Goal: Information Seeking & Learning: Learn about a topic

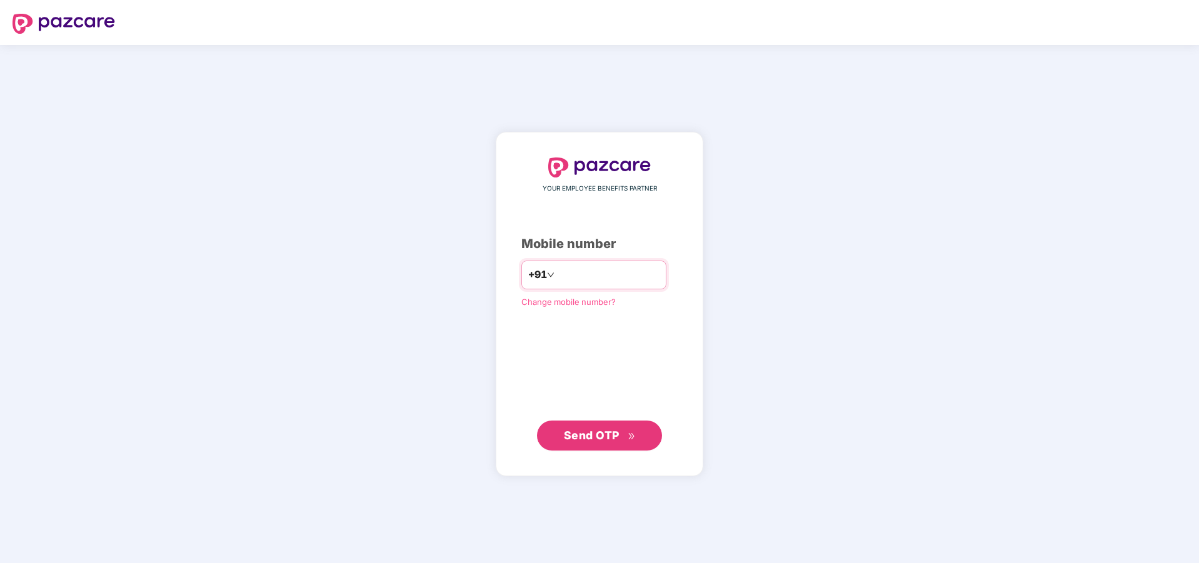
drag, startPoint x: 637, startPoint y: 273, endPoint x: 334, endPoint y: 295, distance: 303.5
click at [334, 295] on div "**********" at bounding box center [599, 304] width 1199 height 518
click at [632, 280] on input "**********" at bounding box center [608, 275] width 103 height 20
click at [528, 272] on span "+91" at bounding box center [537, 275] width 19 height 16
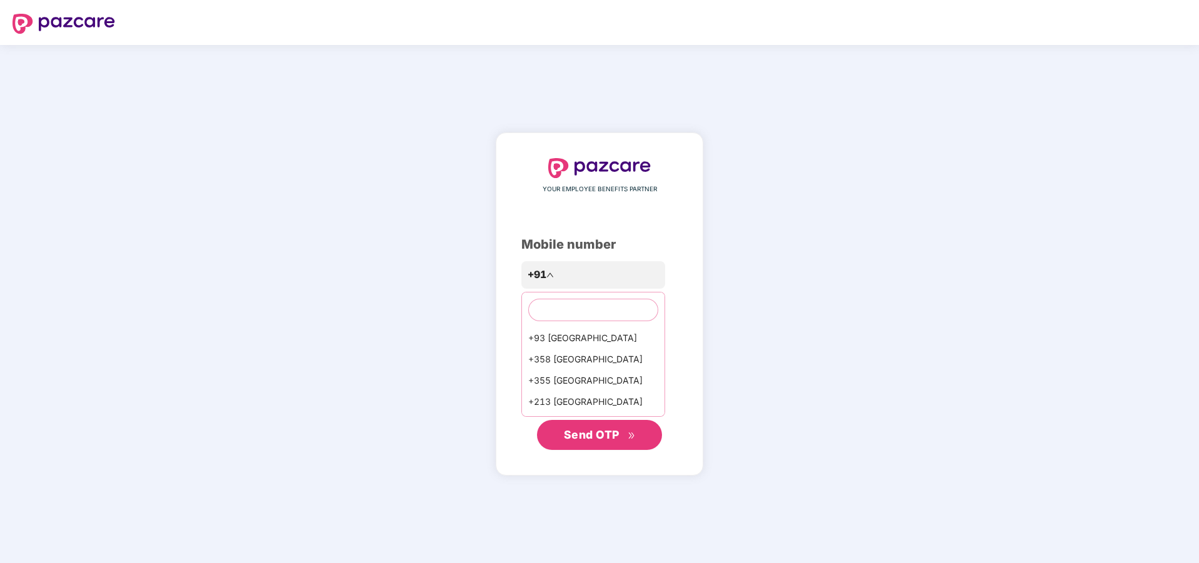
click at [847, 338] on div "**********" at bounding box center [599, 304] width 1199 height 518
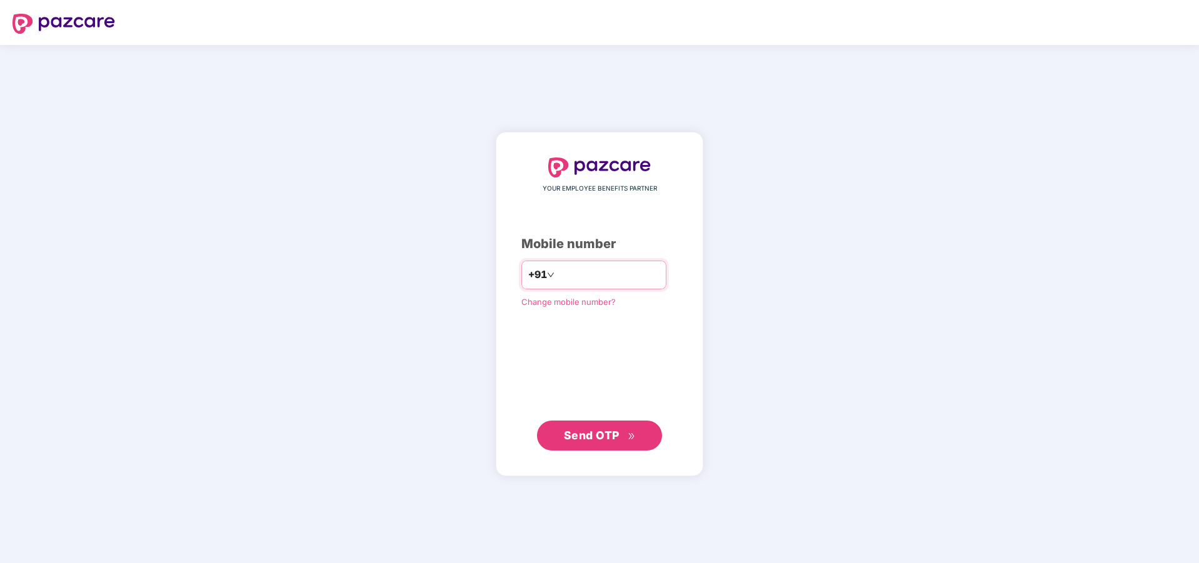
drag, startPoint x: 624, startPoint y: 274, endPoint x: 352, endPoint y: 293, distance: 272.6
click at [352, 293] on div "**********" at bounding box center [599, 304] width 1199 height 518
click at [648, 281] on input "**********" at bounding box center [608, 275] width 103 height 20
type input "**********"
click at [607, 428] on span "Send OTP" at bounding box center [600, 435] width 72 height 18
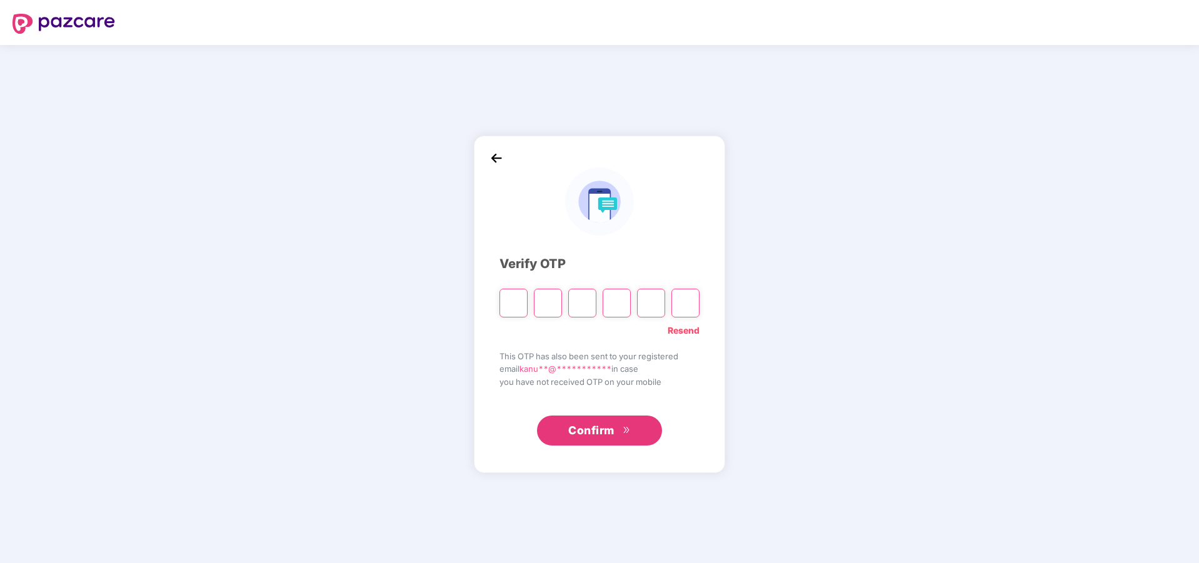
type input "*"
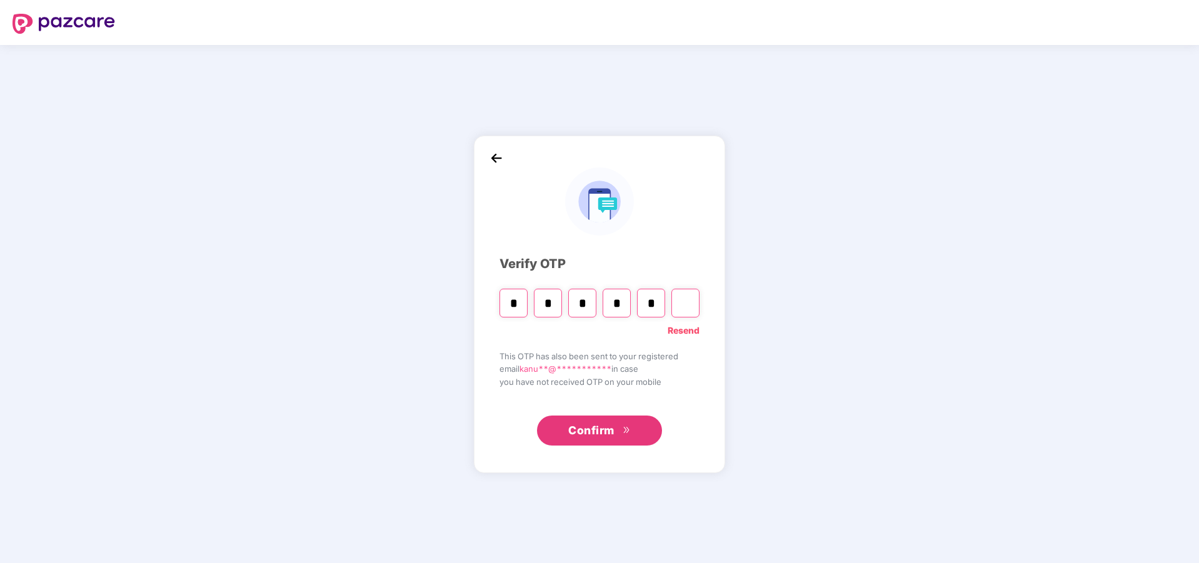
type input "*"
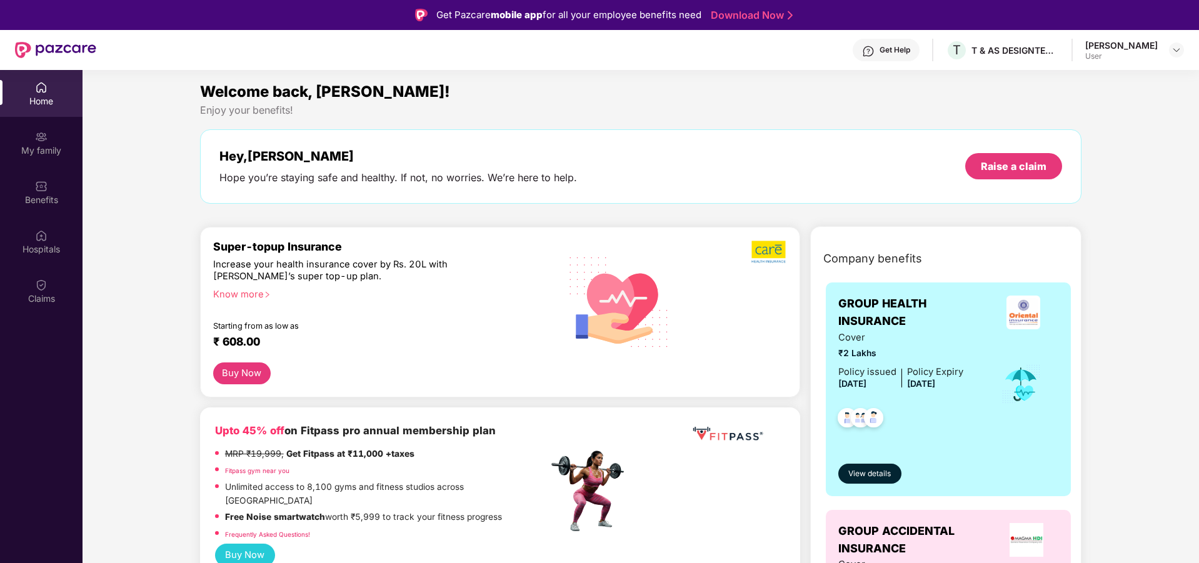
click at [243, 293] on div "Know more" at bounding box center [377, 293] width 328 height 9
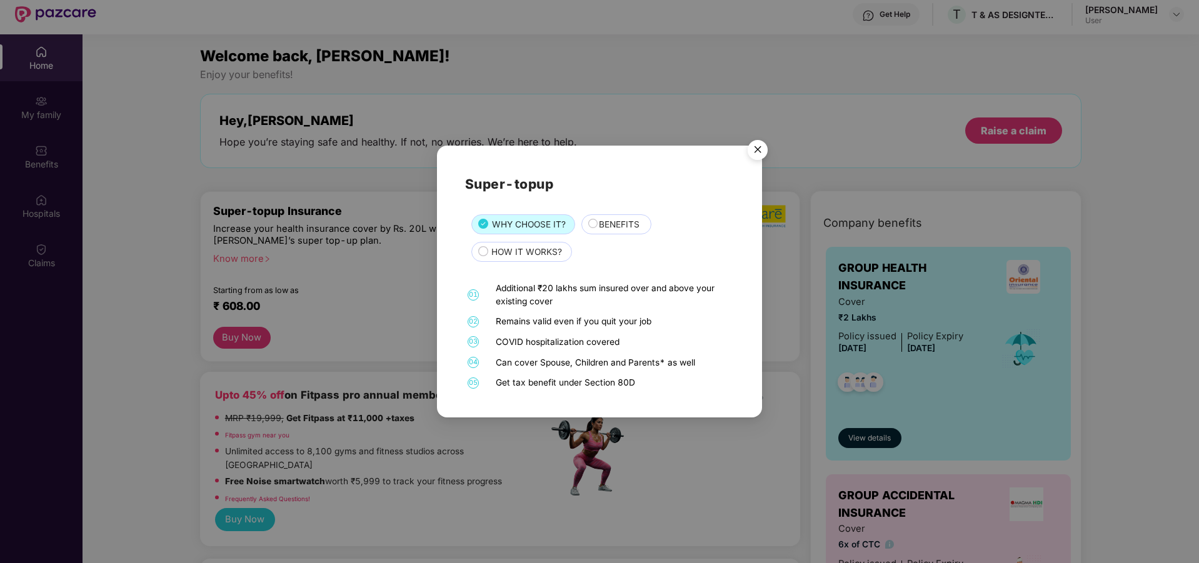
scroll to position [70, 0]
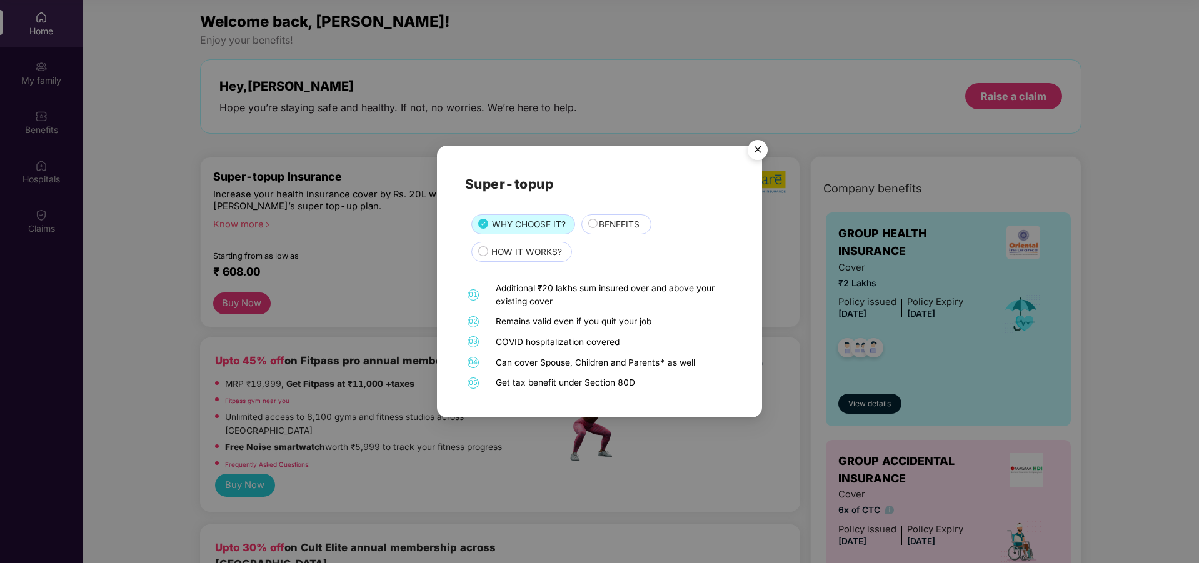
click at [601, 219] on span "BENEFITS" at bounding box center [619, 225] width 41 height 14
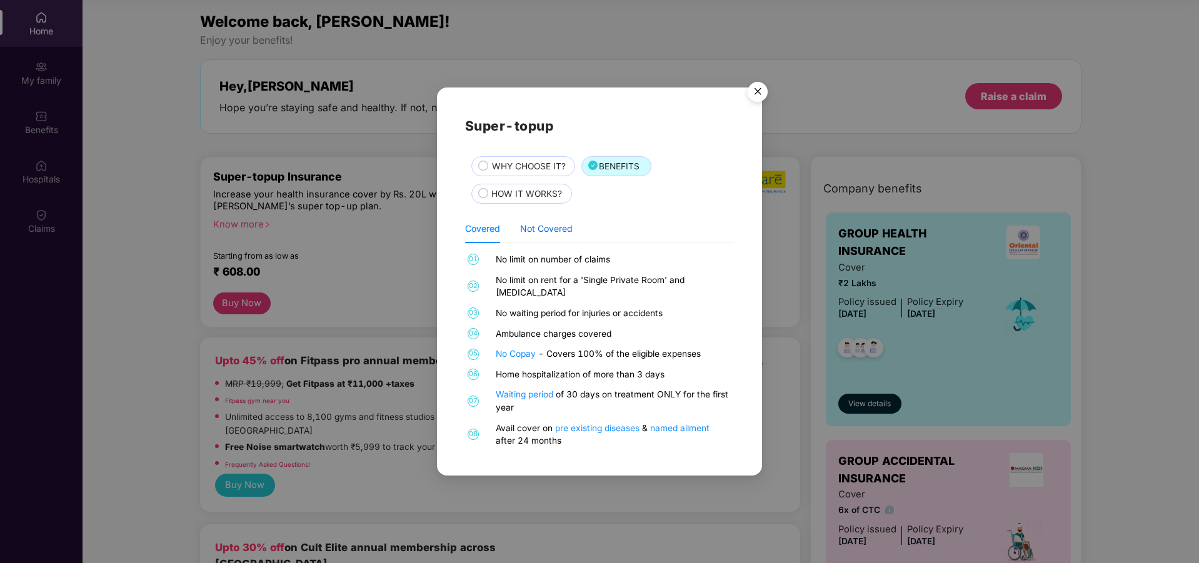
click at [551, 236] on div "Not Covered" at bounding box center [546, 229] width 53 height 14
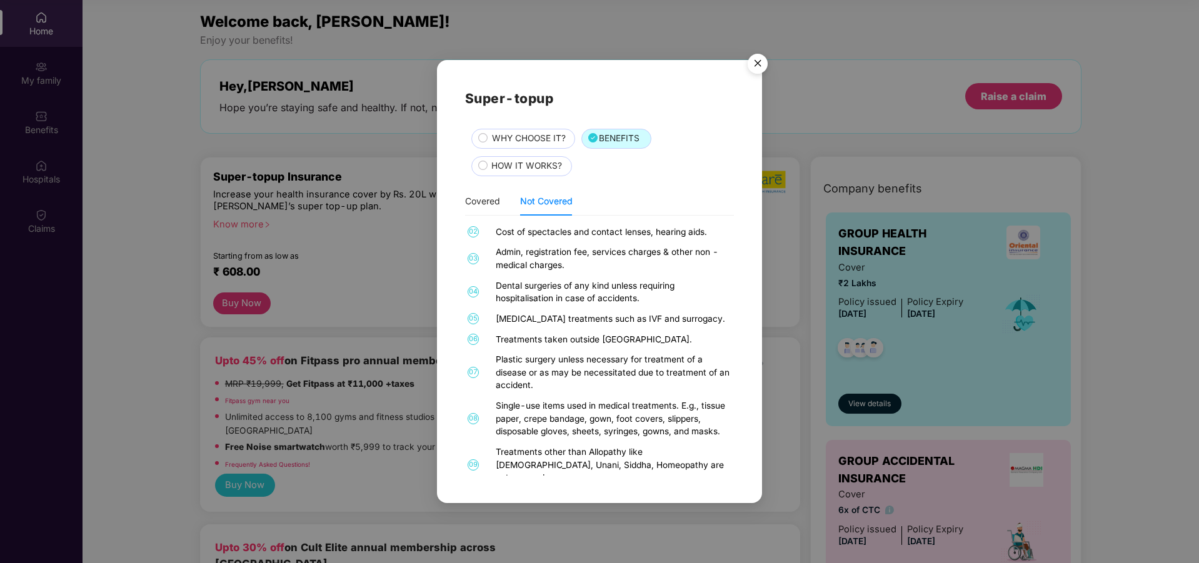
scroll to position [49, 0]
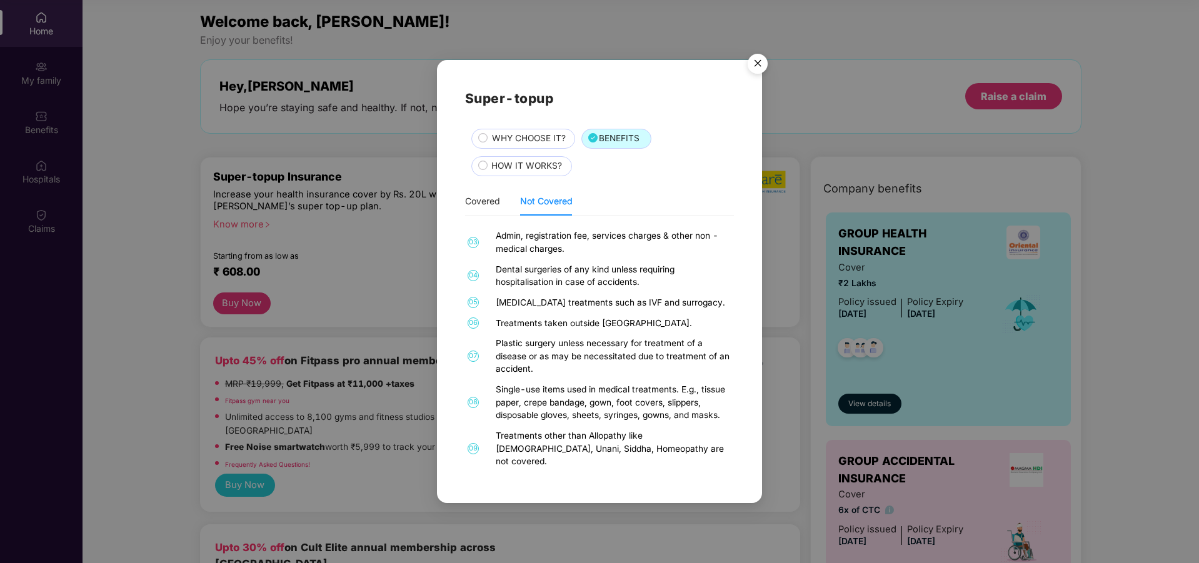
click at [515, 160] on span "HOW IT WORKS?" at bounding box center [526, 166] width 71 height 14
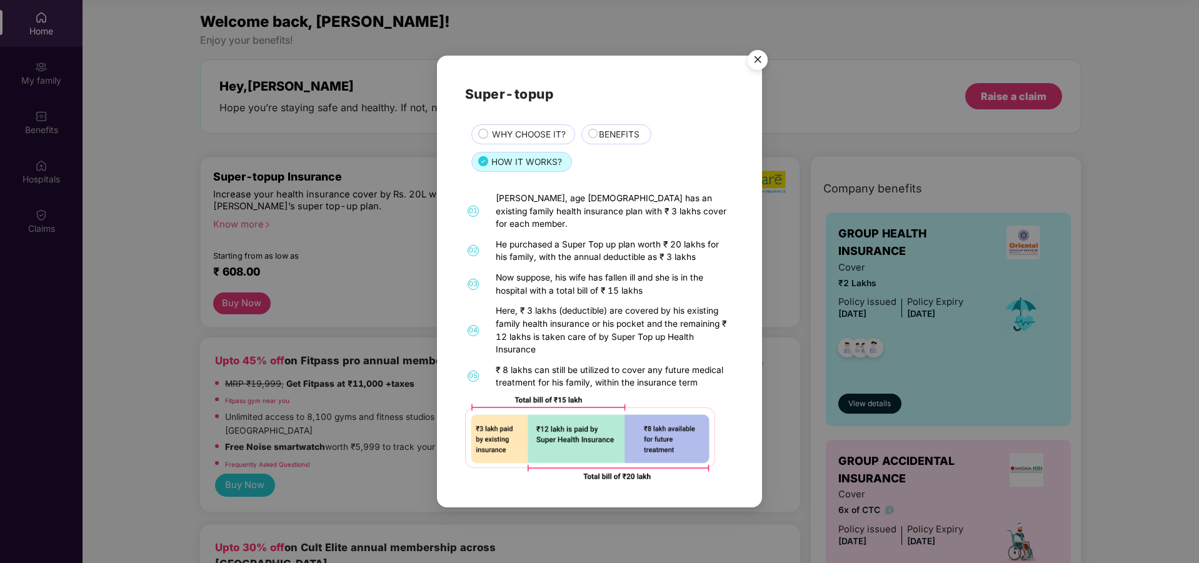
click at [534, 139] on span "WHY CHOOSE IT?" at bounding box center [529, 135] width 74 height 14
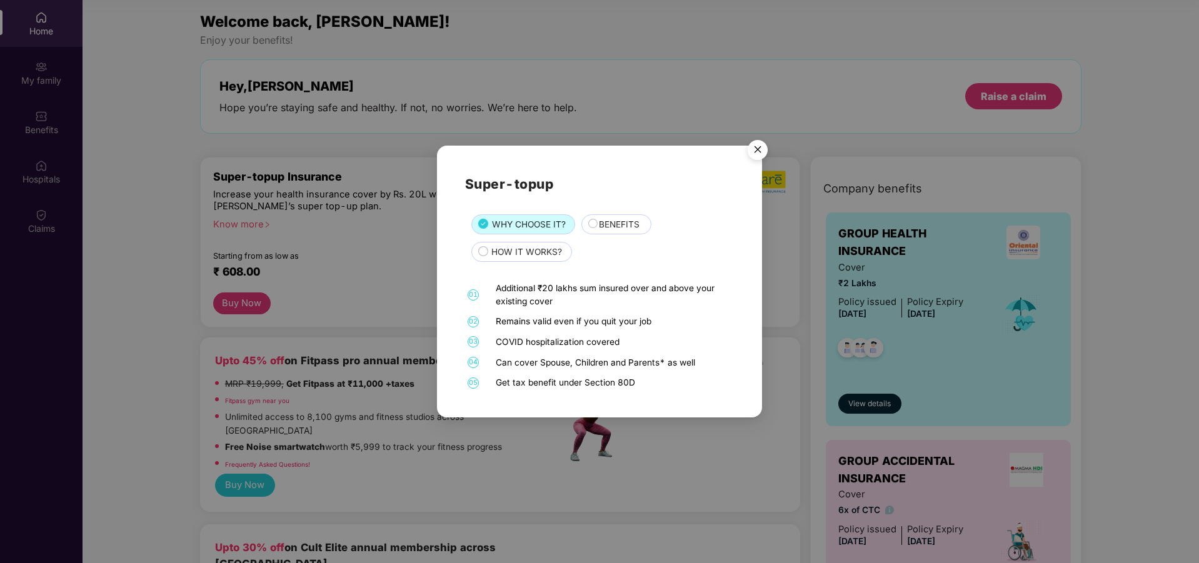
click at [766, 149] on img "Close" at bounding box center [757, 151] width 35 height 35
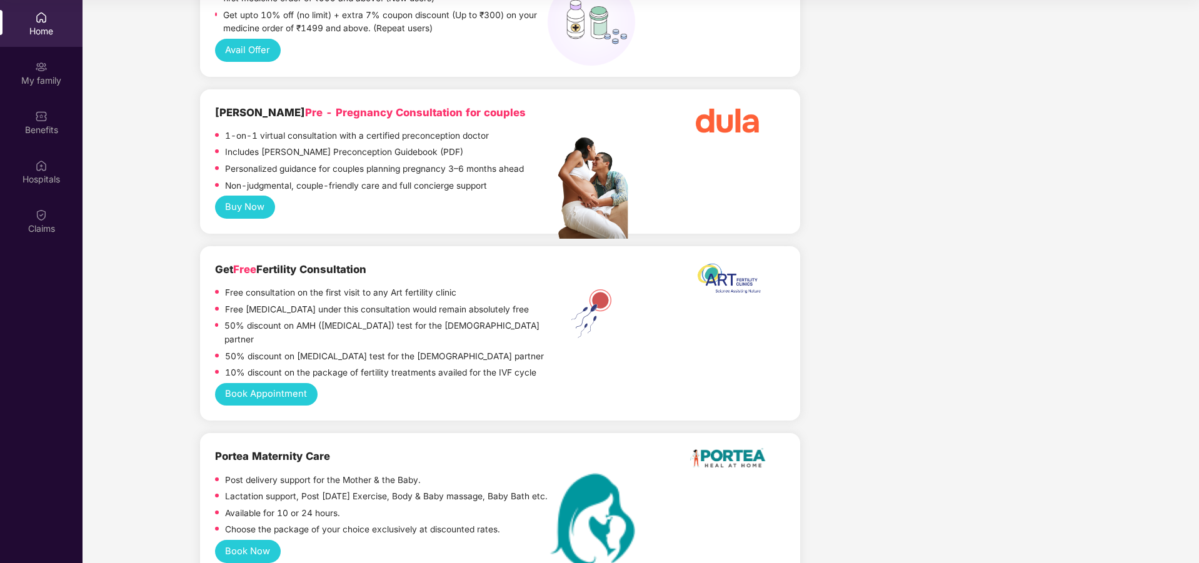
scroll to position [1063, 0]
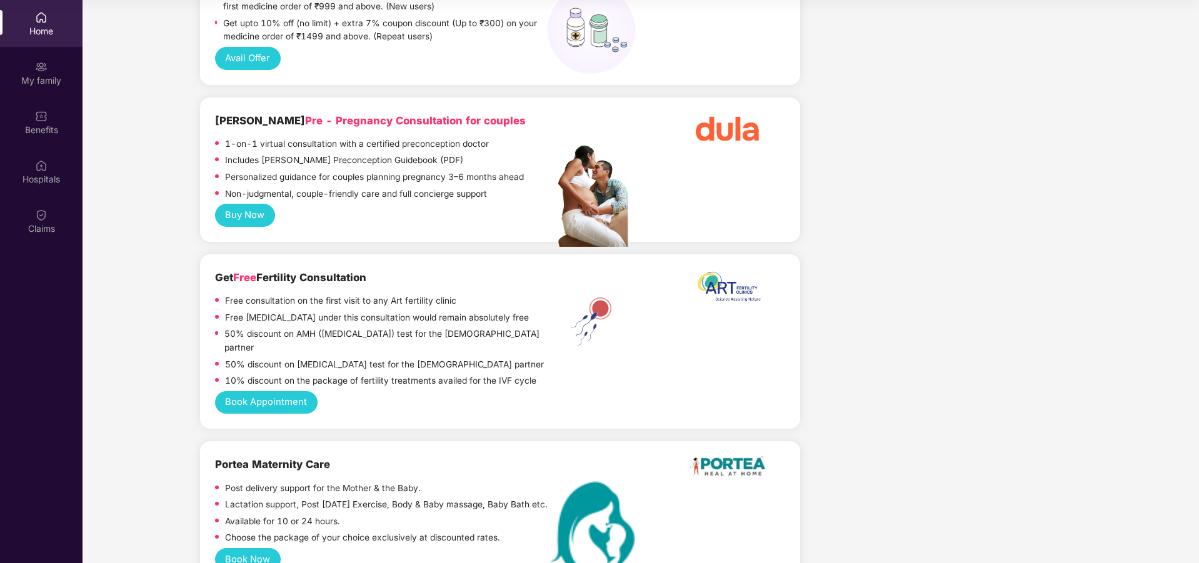
click at [257, 138] on p "1-on-1 virtual consultation with a certified preconception doctor" at bounding box center [357, 145] width 264 height 14
click at [305, 114] on span "Pre - Pregnancy Consultation for couples" at bounding box center [415, 120] width 221 height 13
click at [225, 114] on b "Dula Pre - Pregnancy Consultation for couples" at bounding box center [370, 120] width 311 height 13
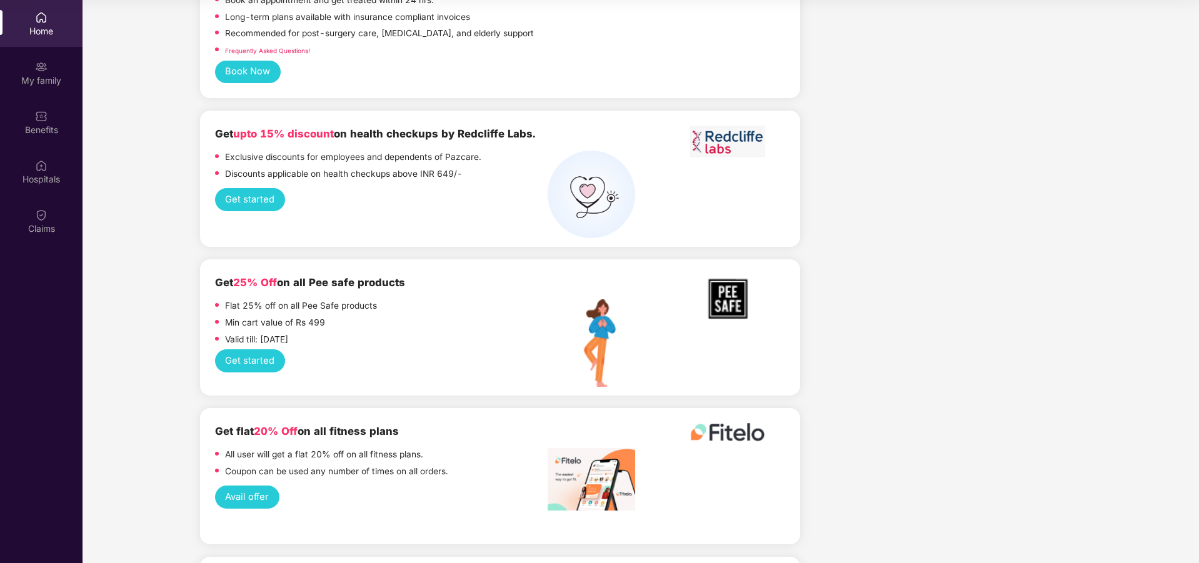
scroll to position [1735, 0]
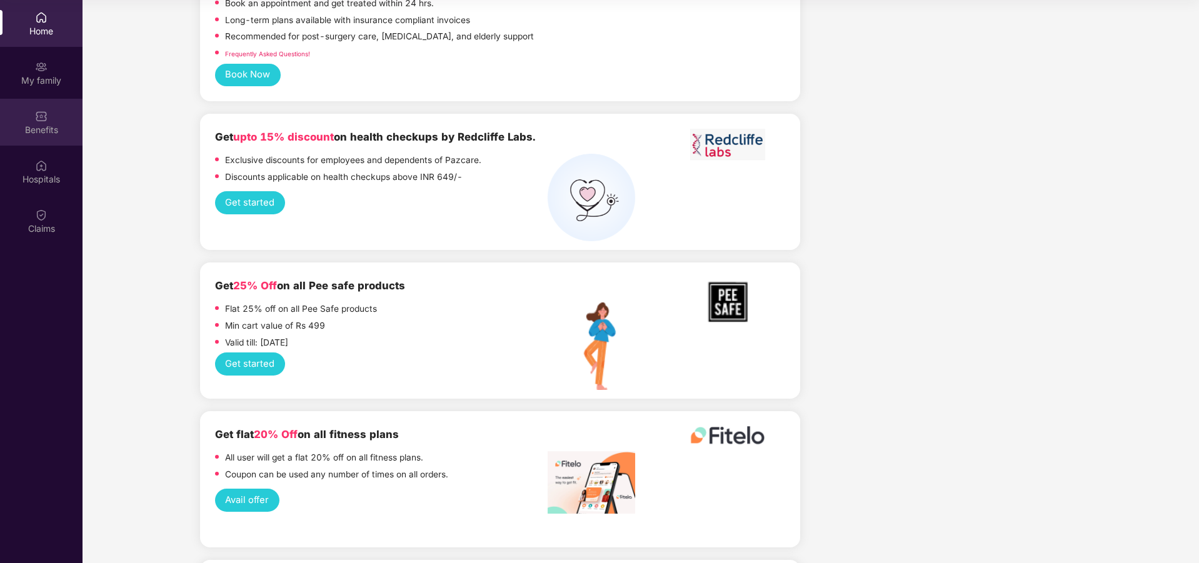
click at [39, 119] on img at bounding box center [41, 116] width 13 height 13
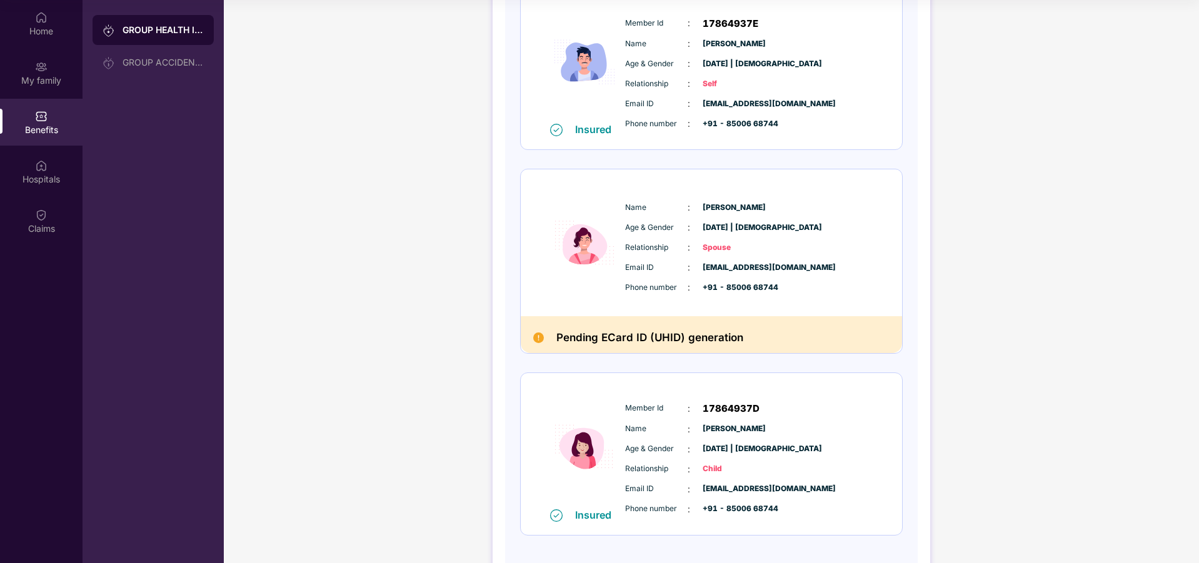
scroll to position [249, 0]
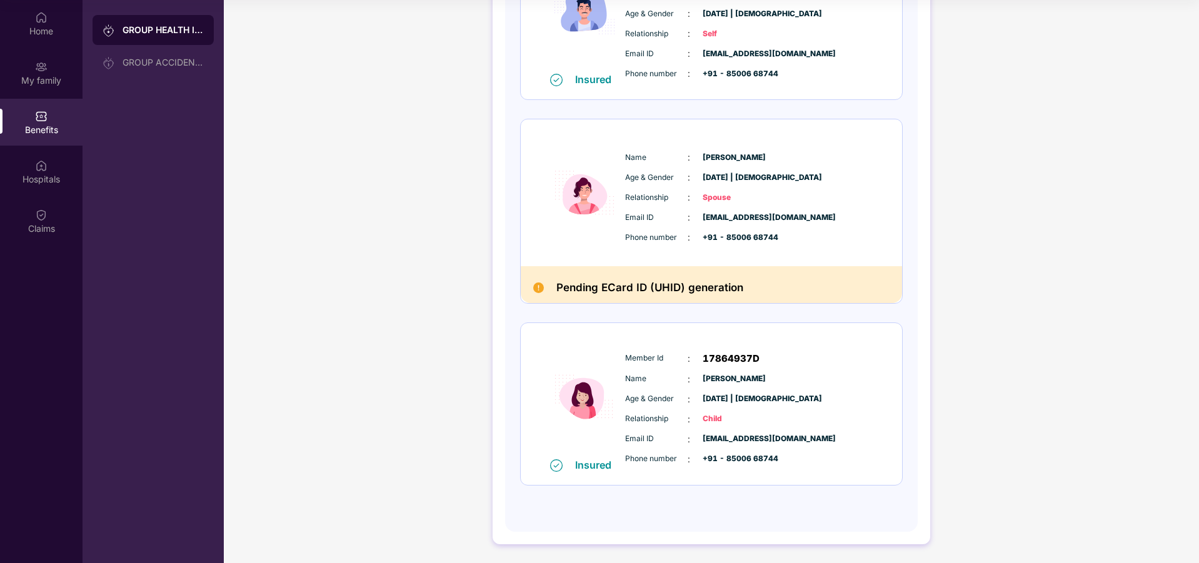
click at [673, 283] on h2 "Pending ECard ID (UHID) generation" at bounding box center [649, 288] width 187 height 18
drag, startPoint x: 744, startPoint y: 291, endPoint x: 400, endPoint y: 290, distance: 343.9
click at [400, 291] on div "GROUP HEALTH INSURANCE DETAILS INCLUSIONS EXCLUSIONS Policy No: 171900/48/2026/…" at bounding box center [711, 160] width 975 height 807
click at [856, 251] on div "Name : Alluri Suchithra Age & Gender : 24 Sept 1997 | Female Relationship : Spo…" at bounding box center [711, 192] width 381 height 147
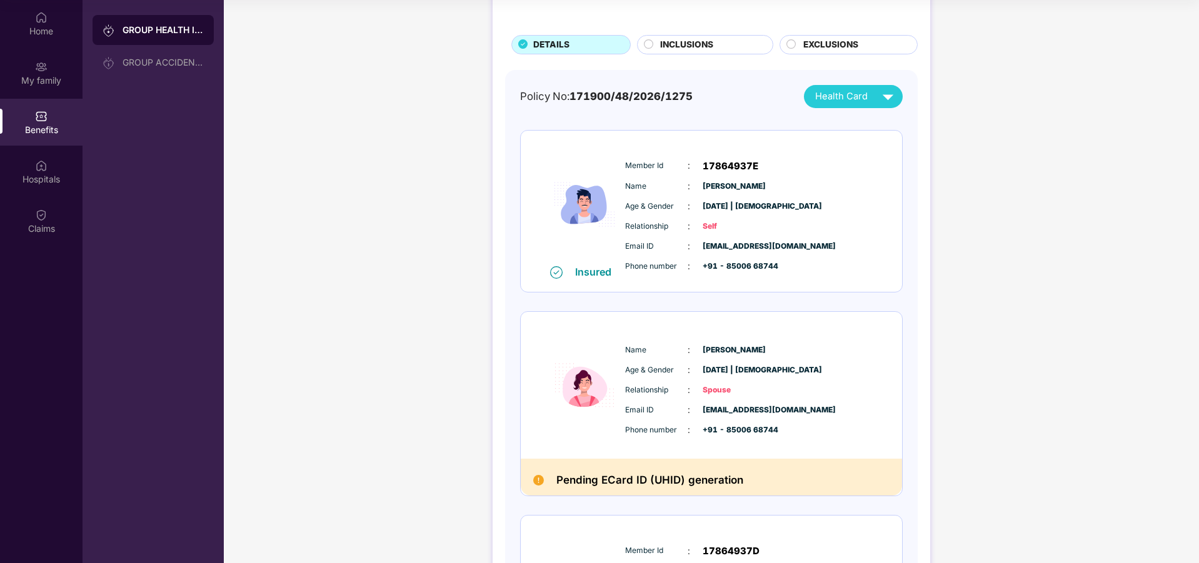
scroll to position [0, 0]
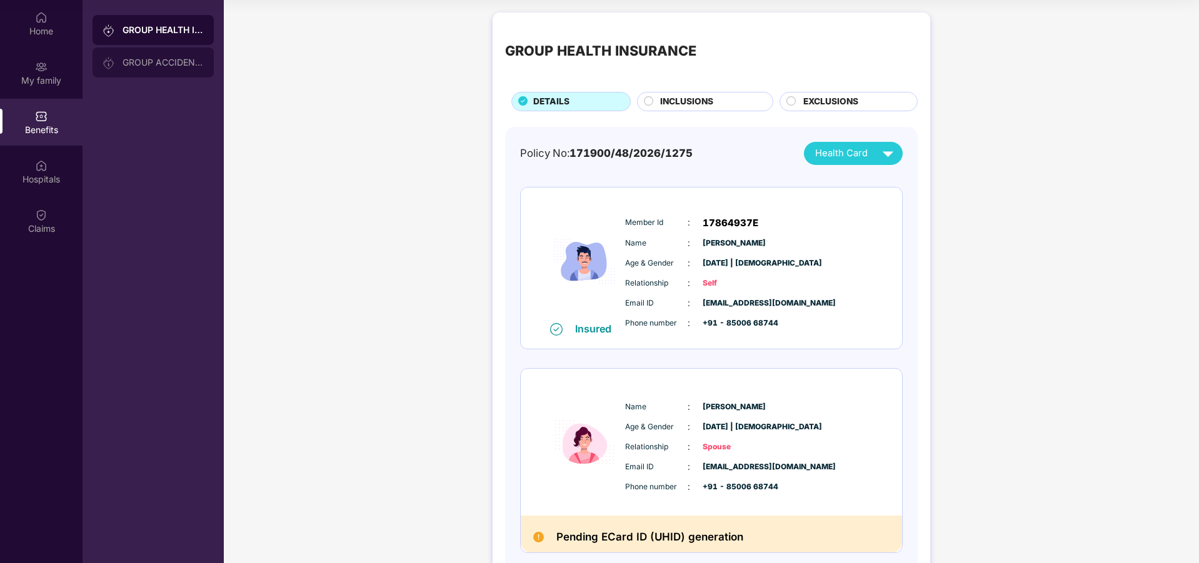
click at [189, 68] on div "GROUP ACCIDENTAL INSURANCE" at bounding box center [153, 63] width 121 height 30
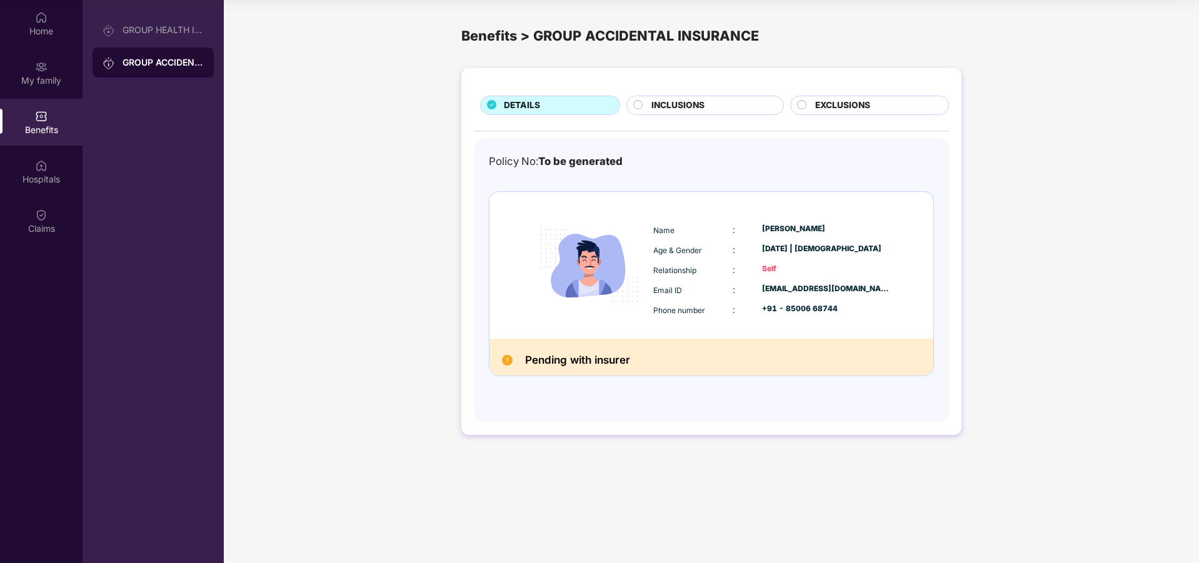
click at [706, 106] on div "INCLUSIONS" at bounding box center [710, 107] width 131 height 16
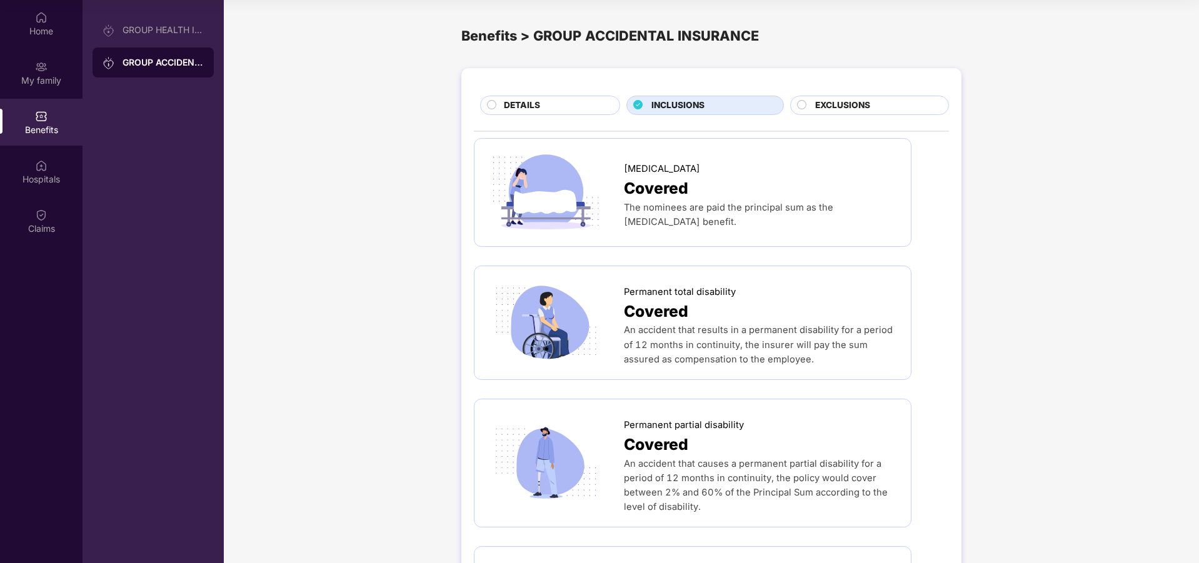
click at [845, 104] on span "EXCLUSIONS" at bounding box center [842, 106] width 55 height 14
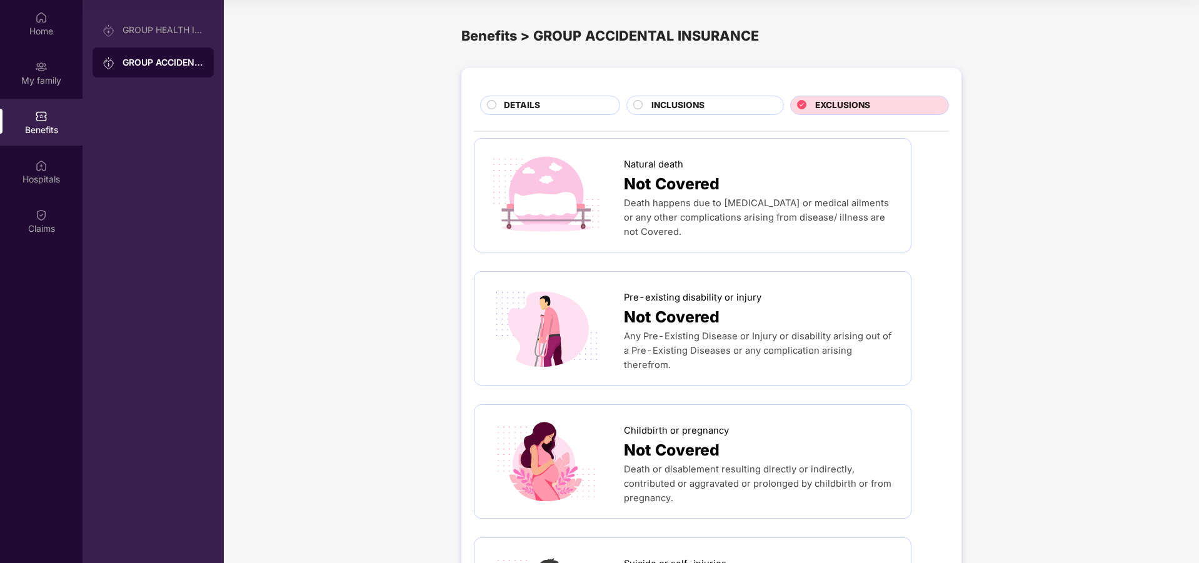
click at [723, 109] on div "INCLUSIONS" at bounding box center [710, 107] width 131 height 16
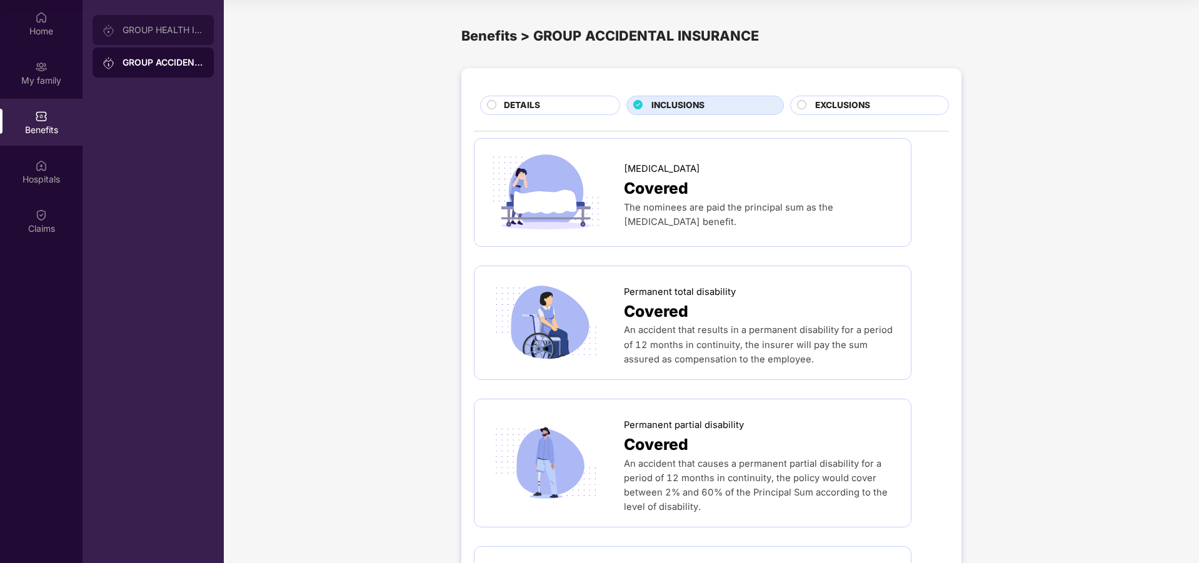
click at [143, 29] on div "GROUP HEALTH INSURANCE" at bounding box center [163, 30] width 81 height 10
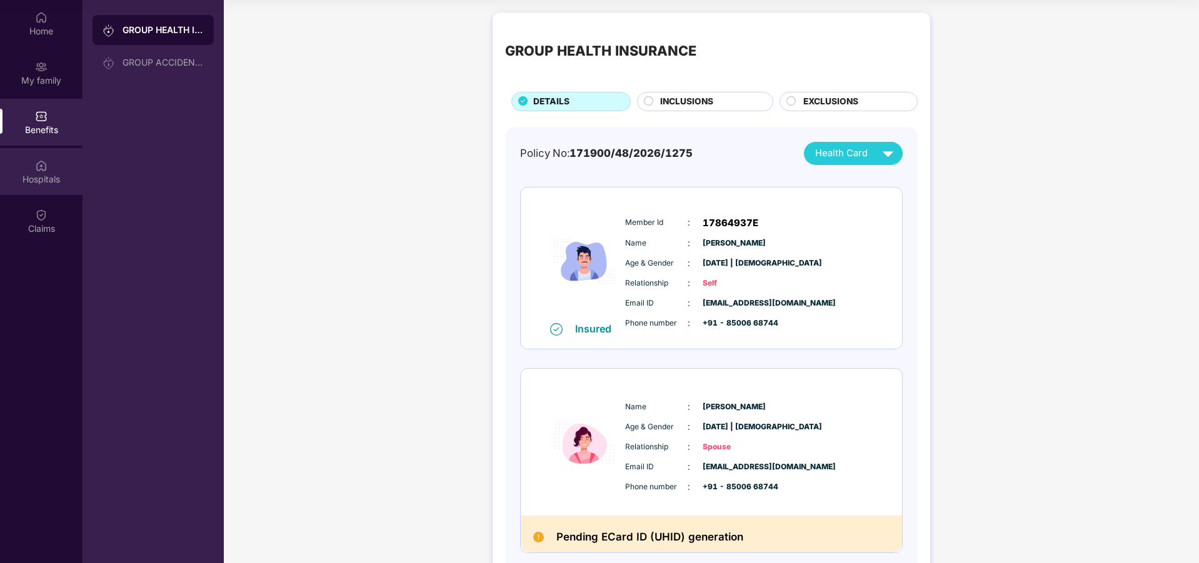
click at [33, 174] on div "Hospitals" at bounding box center [41, 179] width 83 height 13
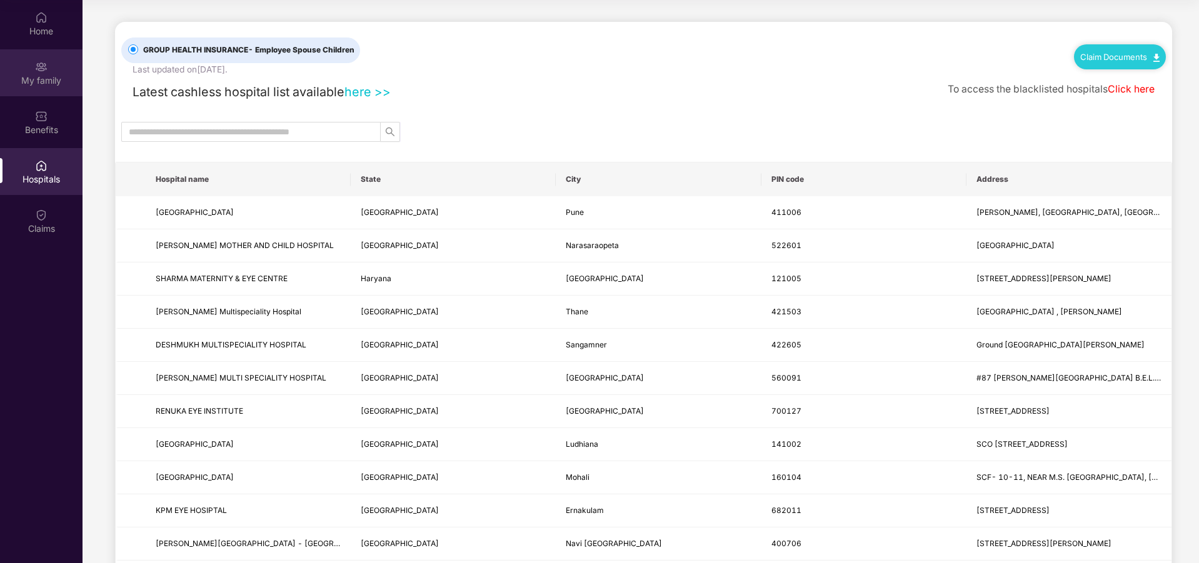
click at [35, 68] on img at bounding box center [41, 67] width 13 height 13
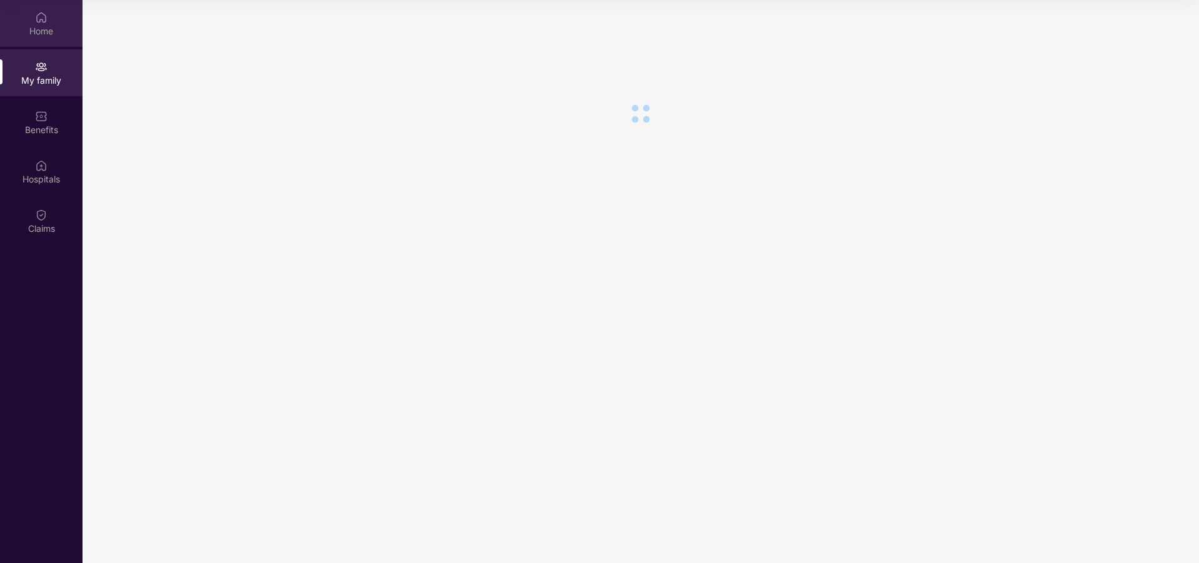
click at [45, 36] on div "Home" at bounding box center [41, 31] width 83 height 13
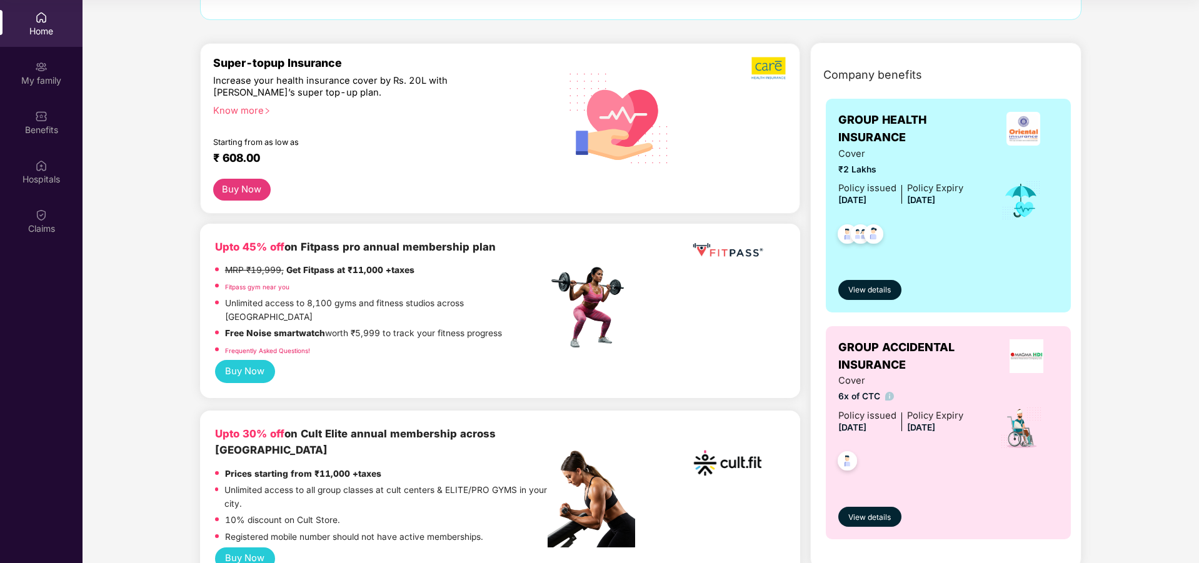
scroll to position [125, 0]
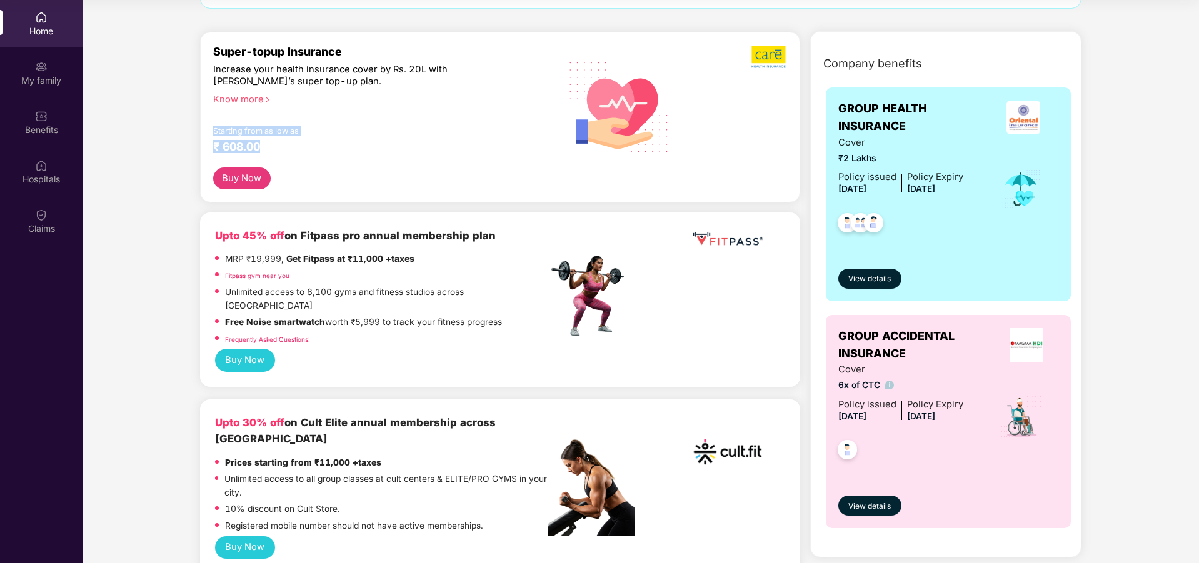
drag, startPoint x: 273, startPoint y: 156, endPoint x: 203, endPoint y: 116, distance: 80.7
click at [203, 116] on div "Super-topup Insurance Increase your health insurance cover by Rs. 20L with PazC…" at bounding box center [500, 117] width 600 height 171
click at [305, 159] on div "Super-topup Insurance Increase your health insurance cover by Rs. 20L with PazC…" at bounding box center [380, 106] width 335 height 123
click at [253, 98] on div "Know more" at bounding box center [377, 98] width 328 height 9
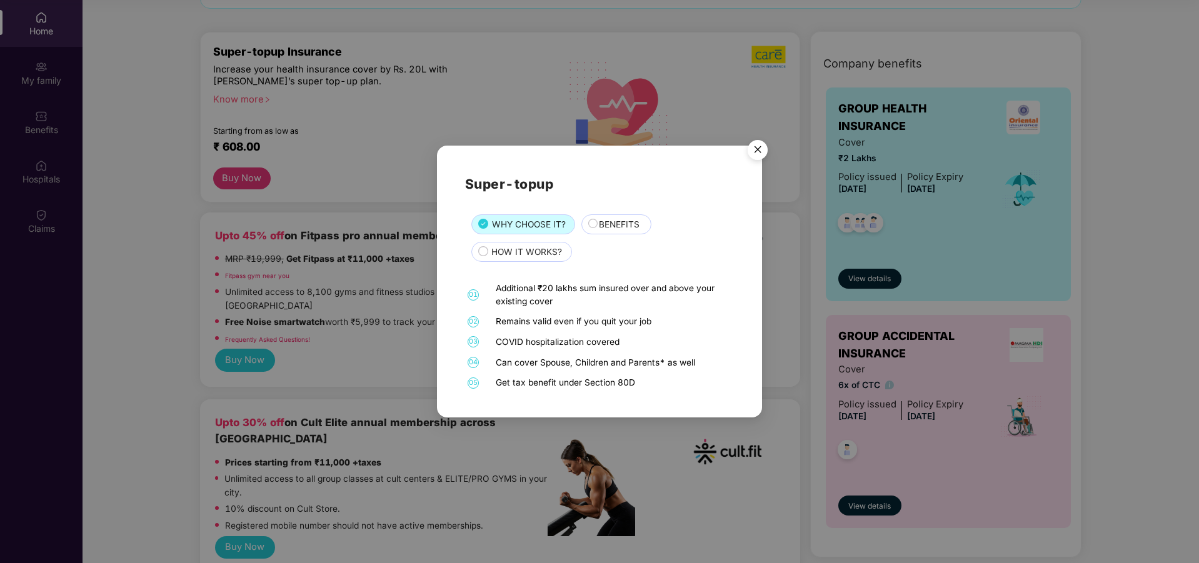
click at [755, 144] on img "Close" at bounding box center [757, 151] width 35 height 35
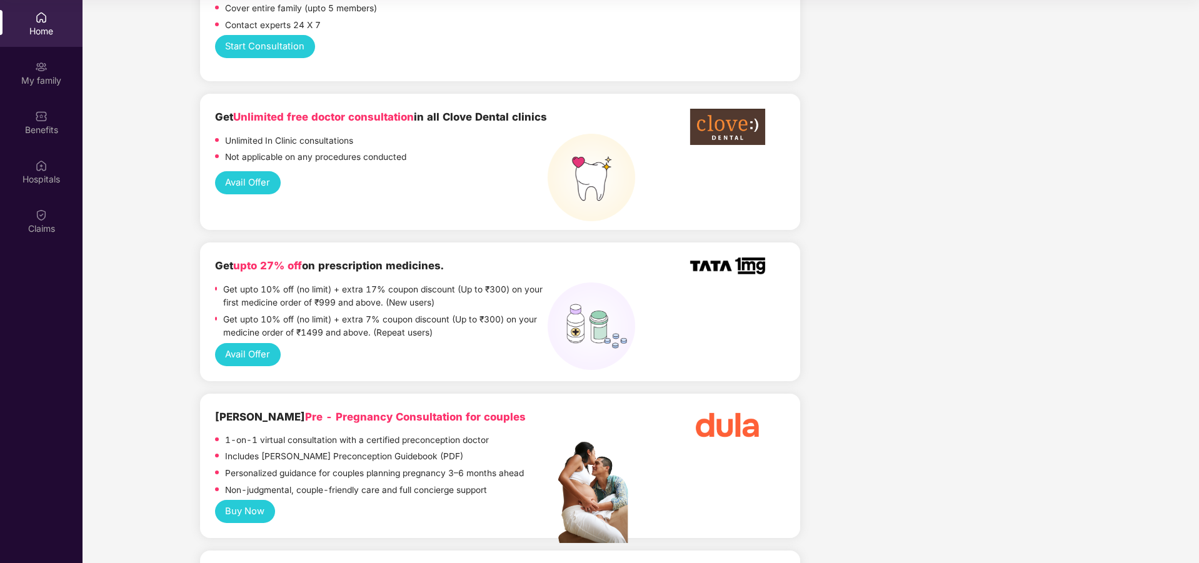
scroll to position [875, 0]
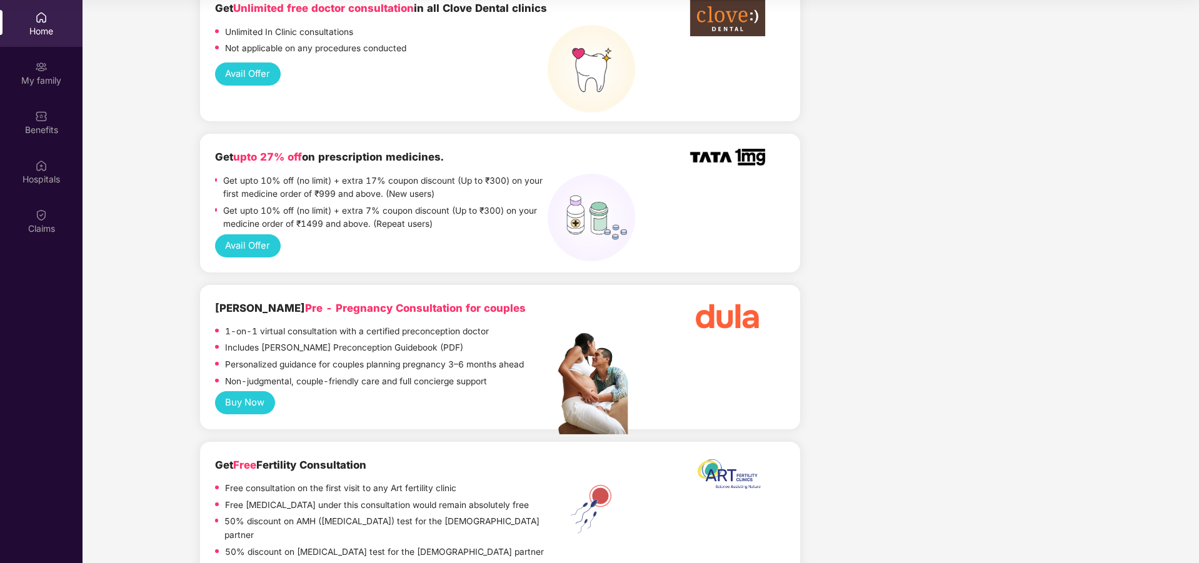
click at [305, 302] on span "Pre - Pregnancy Consultation for couples" at bounding box center [415, 308] width 221 height 13
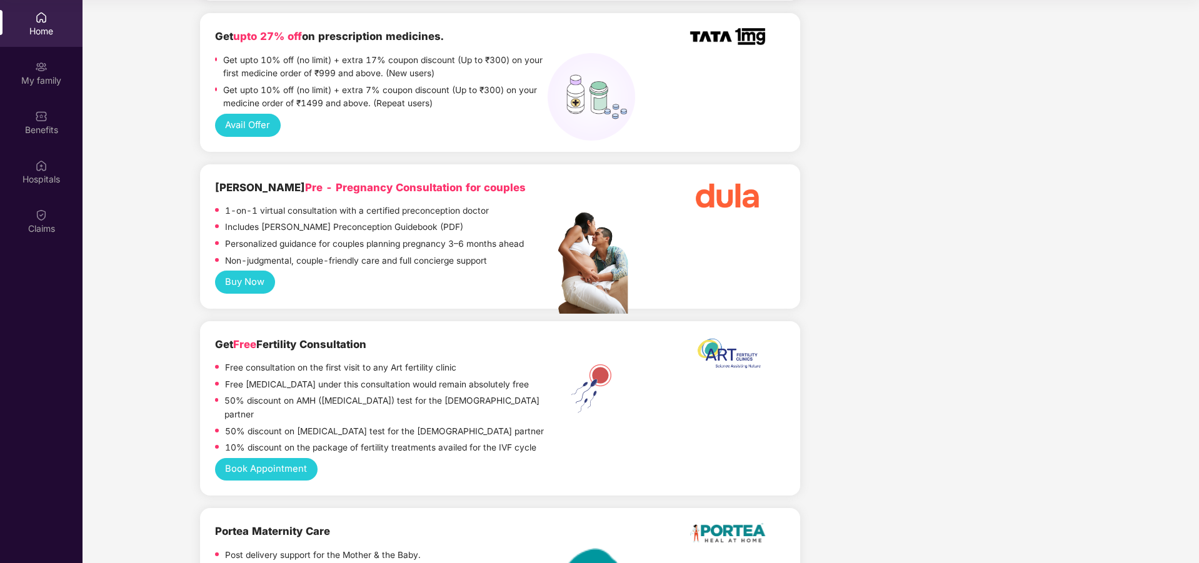
scroll to position [1063, 0]
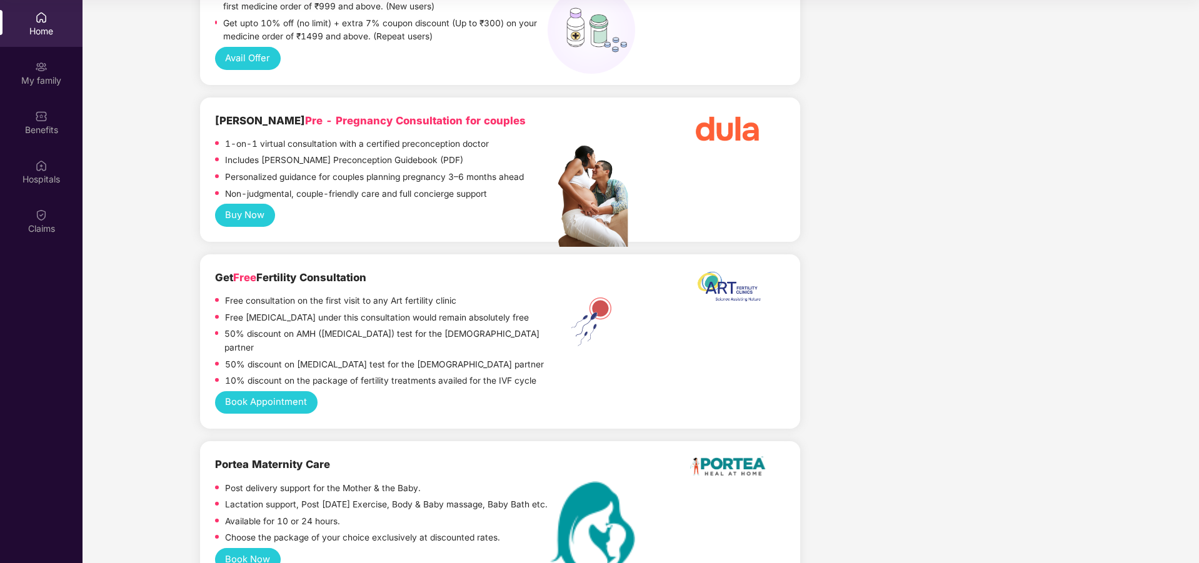
click at [381, 358] on p "50% discount on Semen Analysis test for the male partner" at bounding box center [384, 365] width 319 height 14
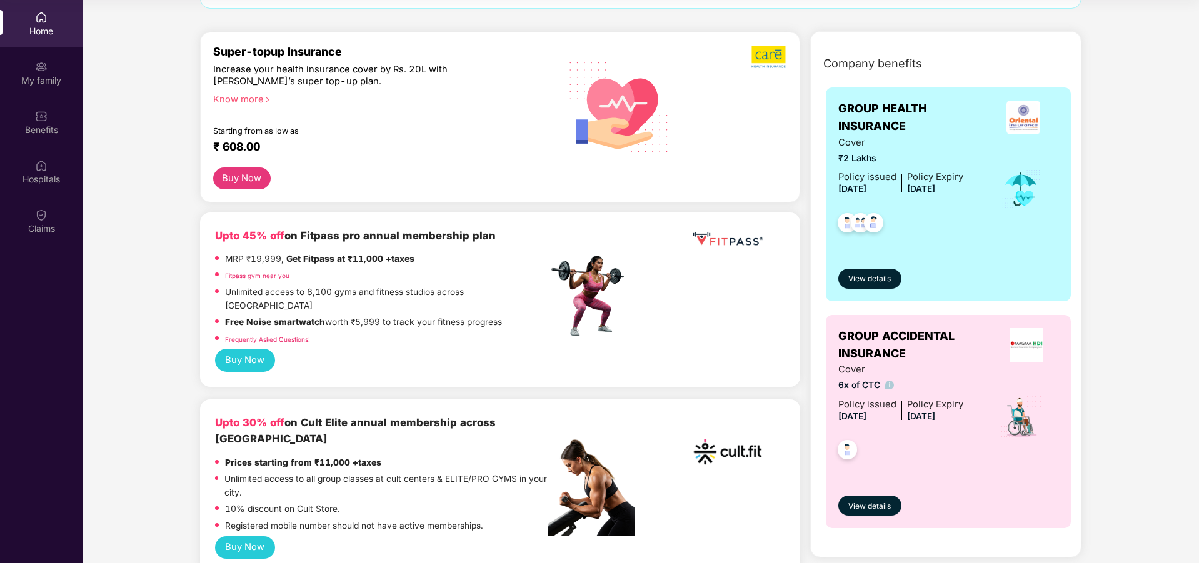
scroll to position [0, 0]
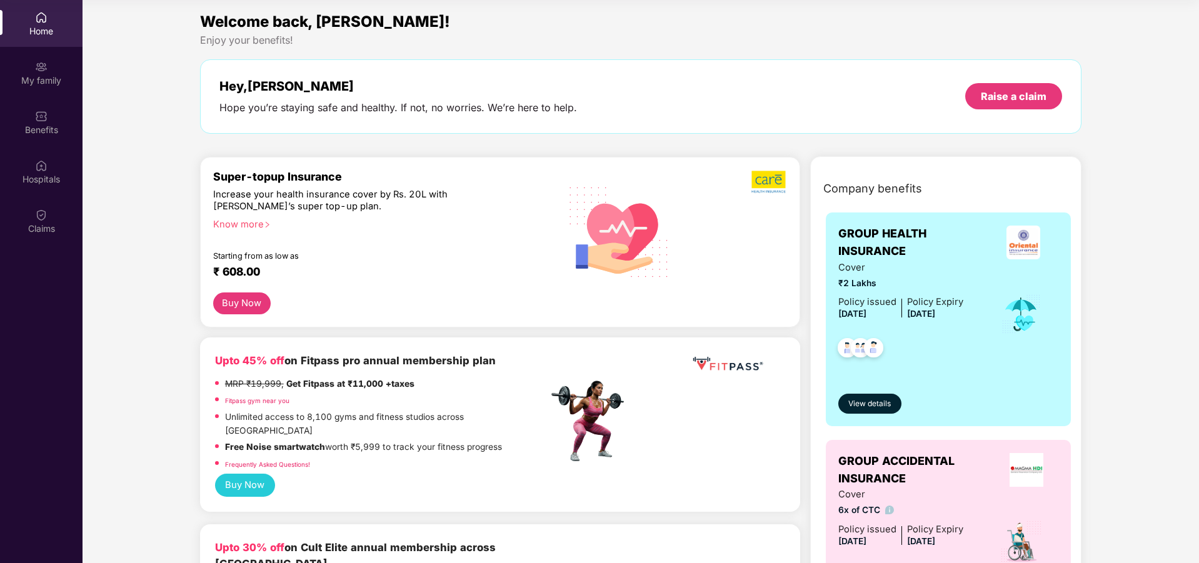
click at [283, 181] on div "Super-topup Insurance" at bounding box center [380, 176] width 335 height 13
click at [238, 256] on div "Starting from as low as" at bounding box center [354, 255] width 282 height 9
click at [759, 176] on img at bounding box center [770, 182] width 36 height 24
click at [759, 191] on img at bounding box center [770, 182] width 36 height 24
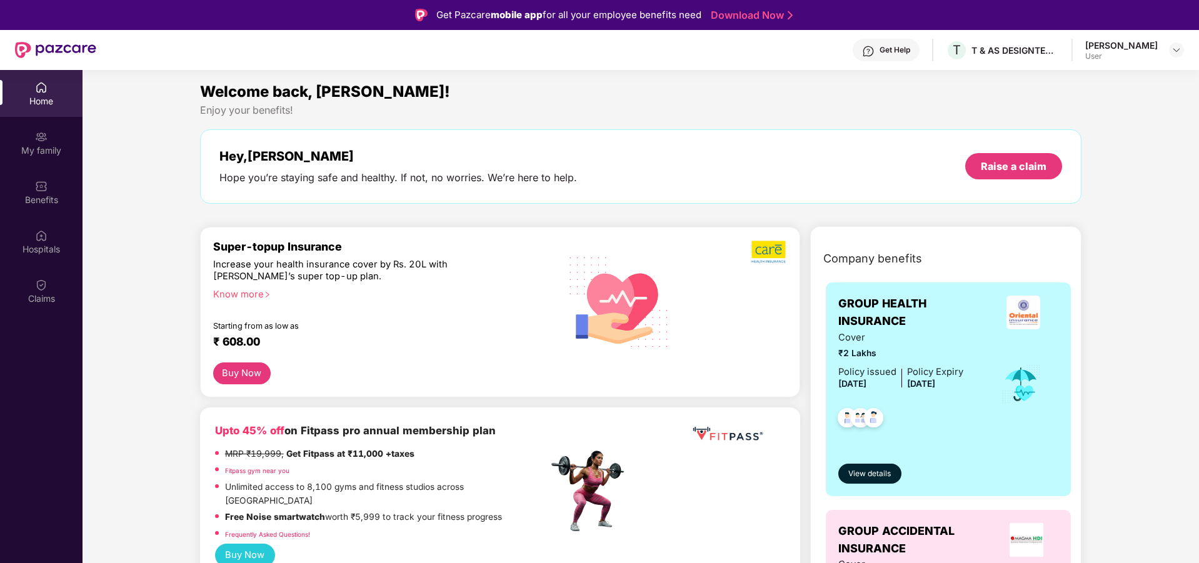
click at [260, 253] on div "Super-topup Insurance" at bounding box center [380, 246] width 335 height 13
click at [236, 293] on div "Know more" at bounding box center [377, 293] width 328 height 9
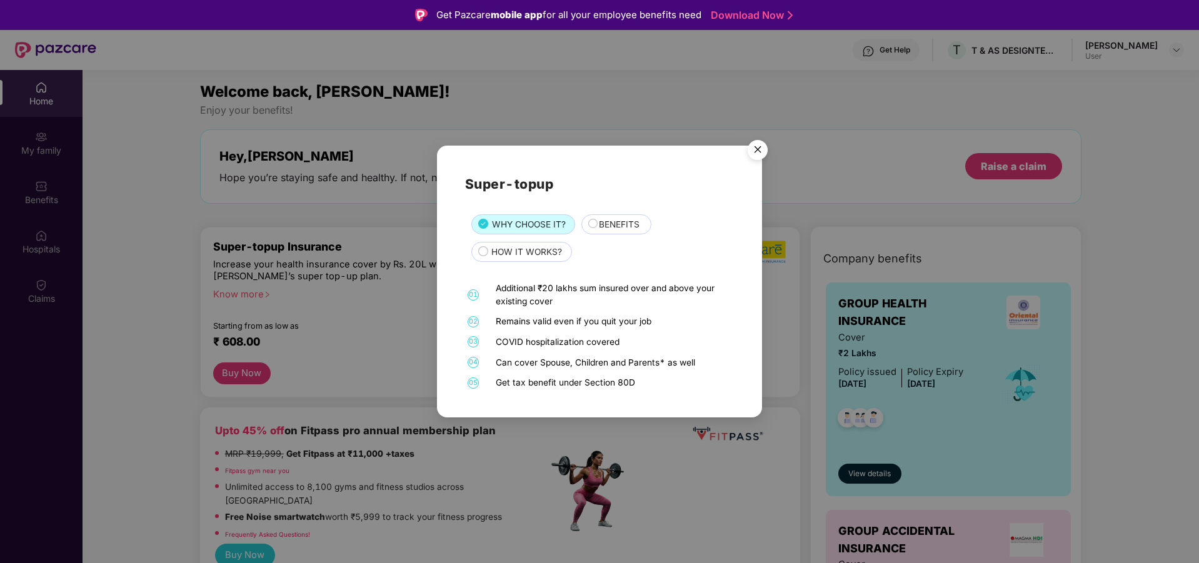
scroll to position [63, 0]
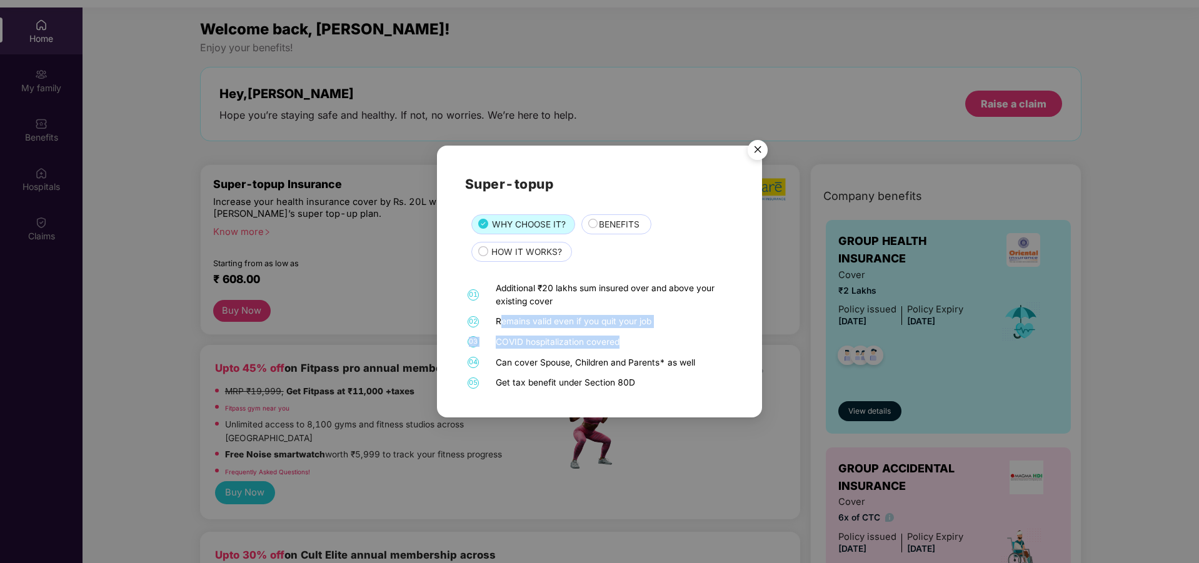
drag, startPoint x: 499, startPoint y: 319, endPoint x: 689, endPoint y: 339, distance: 191.1
click at [689, 339] on div "01 Additional ₹20 lakhs sum insured over and above your existing cover 02 Remai…" at bounding box center [599, 336] width 269 height 108
click at [668, 338] on div "COVID hospitalization covered" at bounding box center [613, 342] width 235 height 13
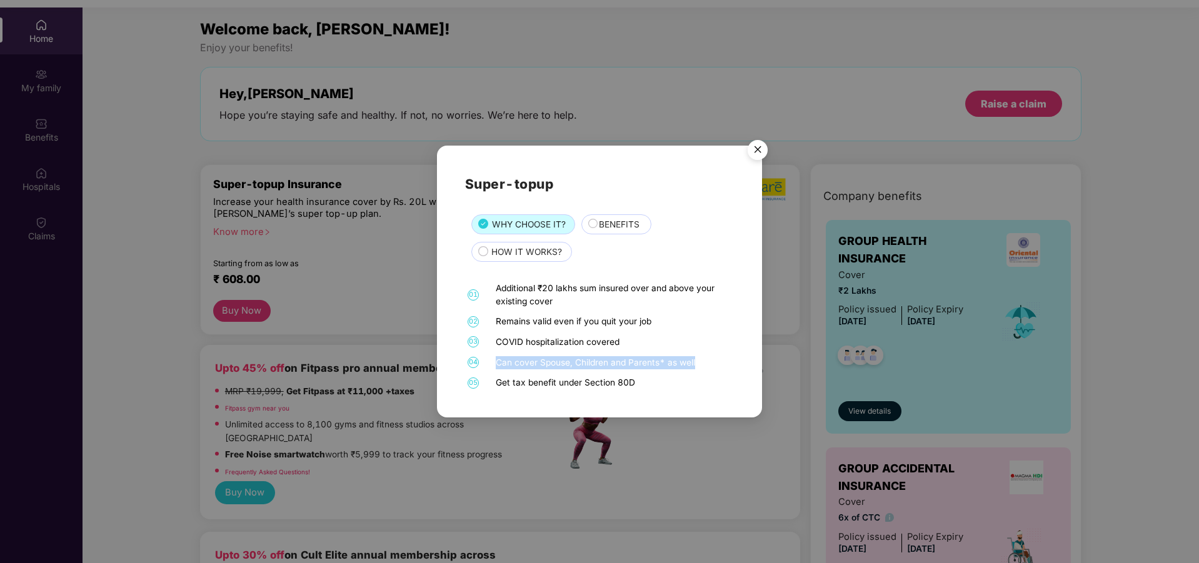
drag, startPoint x: 485, startPoint y: 360, endPoint x: 699, endPoint y: 355, distance: 214.5
click at [699, 355] on div "01 Additional ₹20 lakhs sum insured over and above your existing cover 02 Remai…" at bounding box center [599, 336] width 269 height 108
click at [622, 373] on div "01 Additional ₹20 lakhs sum insured over and above your existing cover 02 Remai…" at bounding box center [599, 336] width 269 height 108
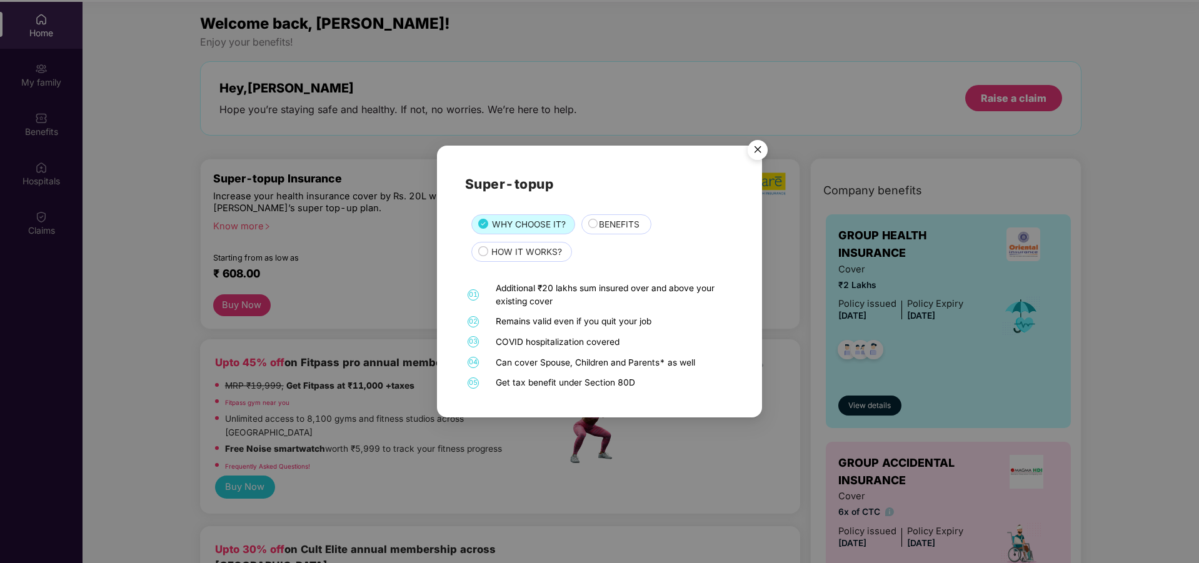
scroll to position [70, 0]
drag, startPoint x: 637, startPoint y: 381, endPoint x: 468, endPoint y: 393, distance: 169.9
click at [468, 393] on div "Super-topup WHY CHOOSE IT? BENEFITS HOW IT WORKS? 01 Additional ₹20 lakhs sum i…" at bounding box center [599, 282] width 325 height 272
click at [672, 389] on div "Get tax benefit under Section 80D" at bounding box center [613, 382] width 235 height 13
click at [633, 229] on span "BENEFITS" at bounding box center [619, 225] width 41 height 14
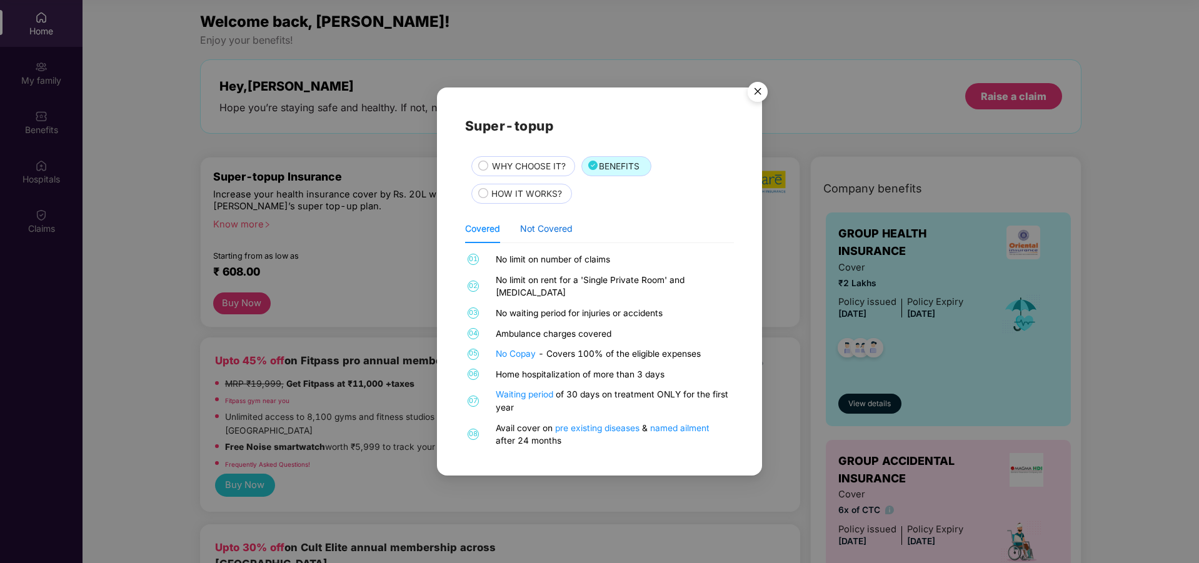
click at [540, 236] on div "Not Covered" at bounding box center [546, 229] width 53 height 14
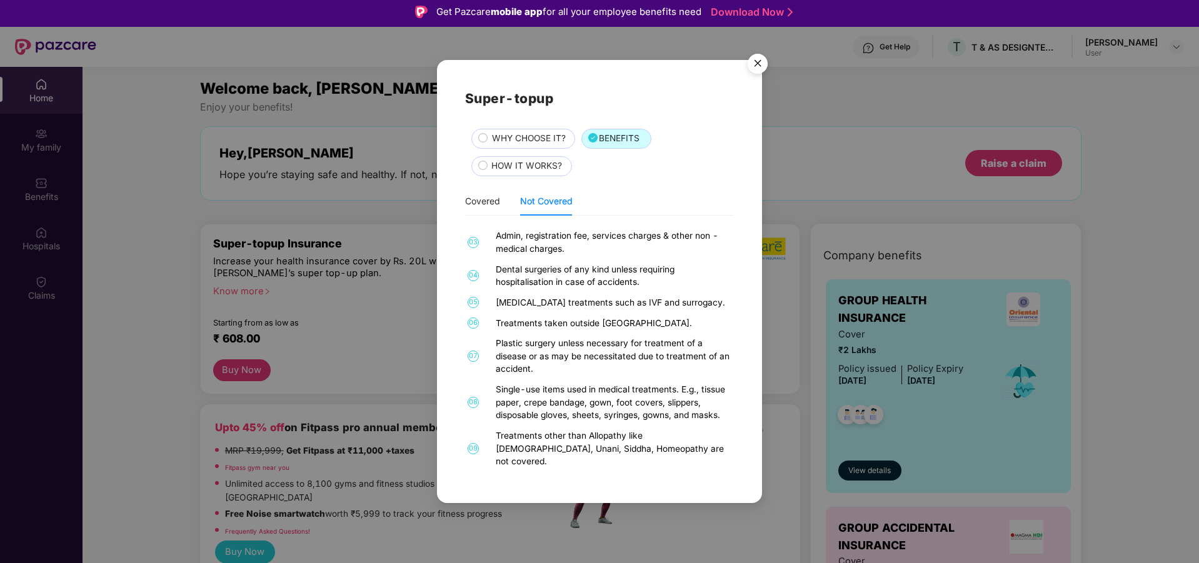
scroll to position [0, 0]
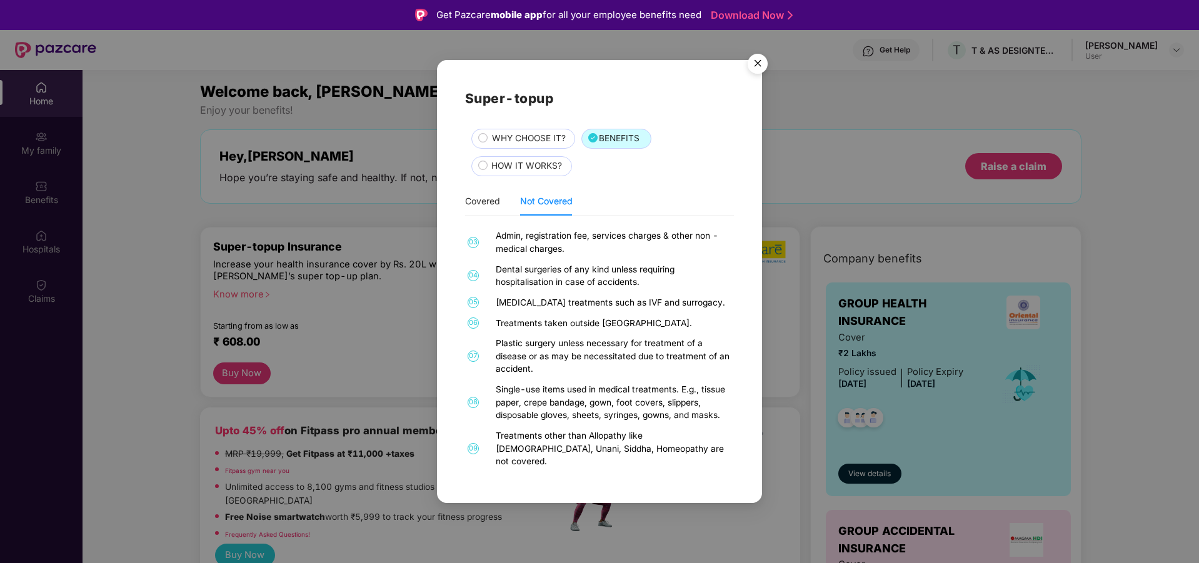
click at [545, 166] on span "HOW IT WORKS?" at bounding box center [526, 166] width 71 height 14
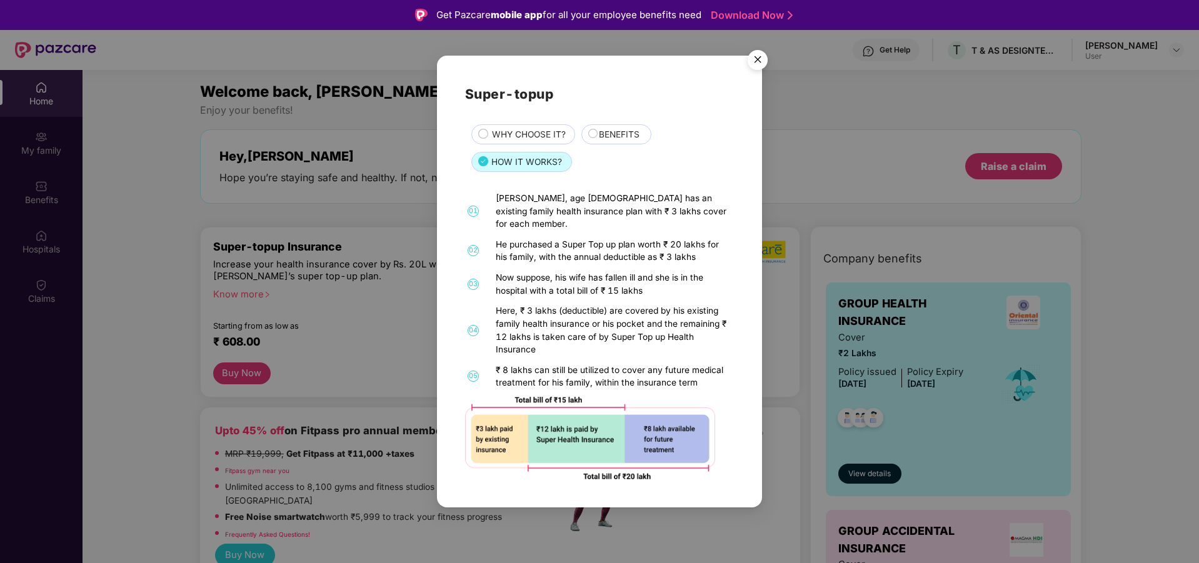
click at [767, 65] on img "Close" at bounding box center [757, 61] width 35 height 35
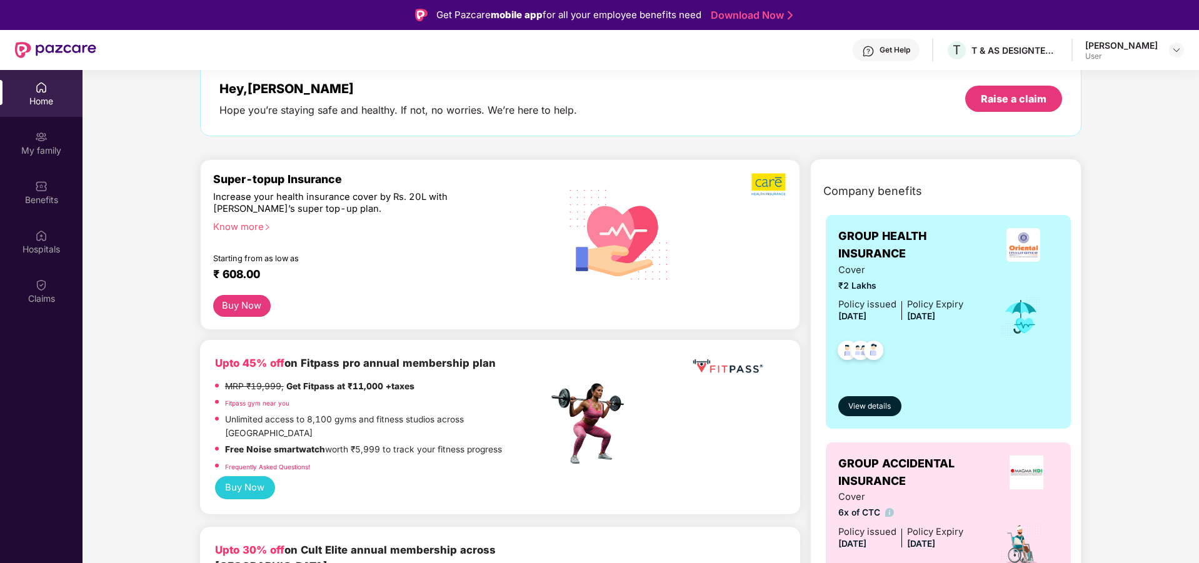
scroll to position [63, 0]
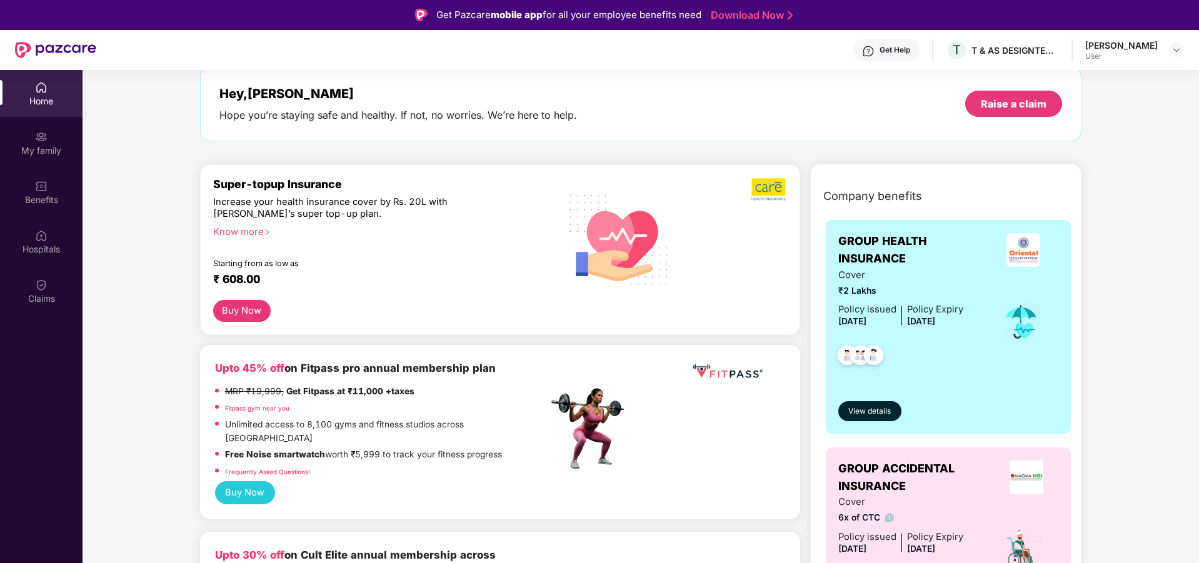
click at [233, 305] on button "Buy Now" at bounding box center [242, 311] width 58 height 22
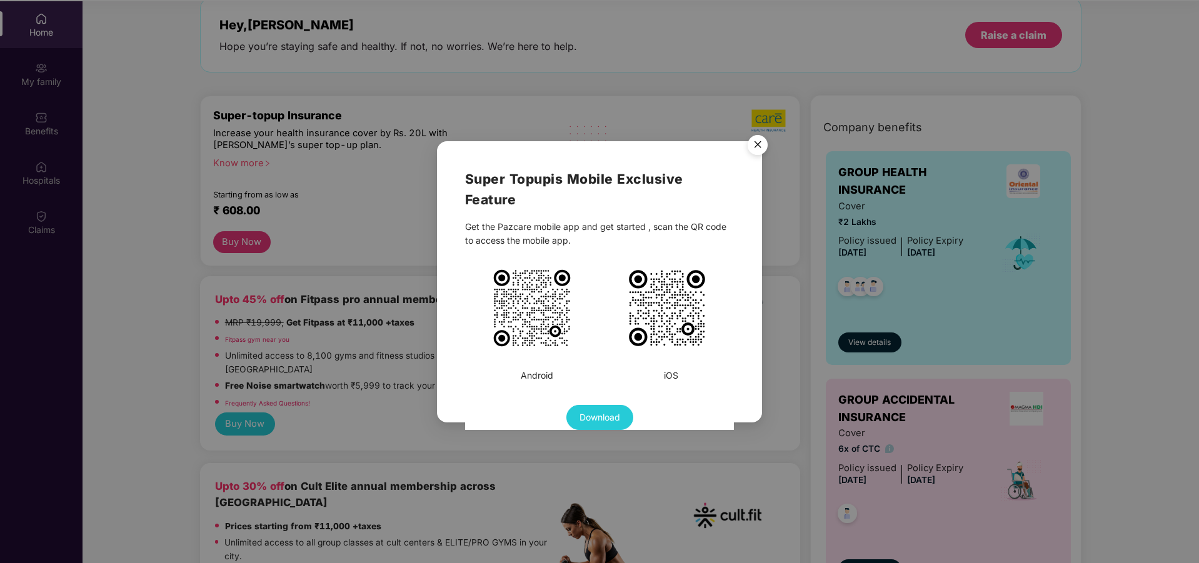
scroll to position [70, 0]
click at [754, 142] on img "Close" at bounding box center [757, 146] width 35 height 35
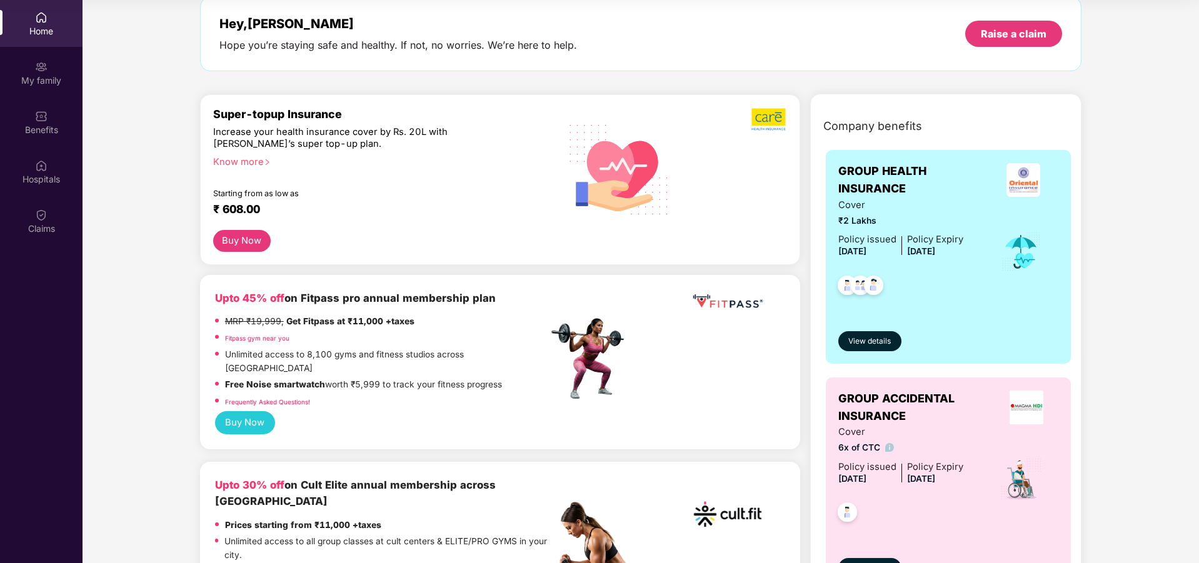
click at [765, 127] on img at bounding box center [770, 120] width 36 height 24
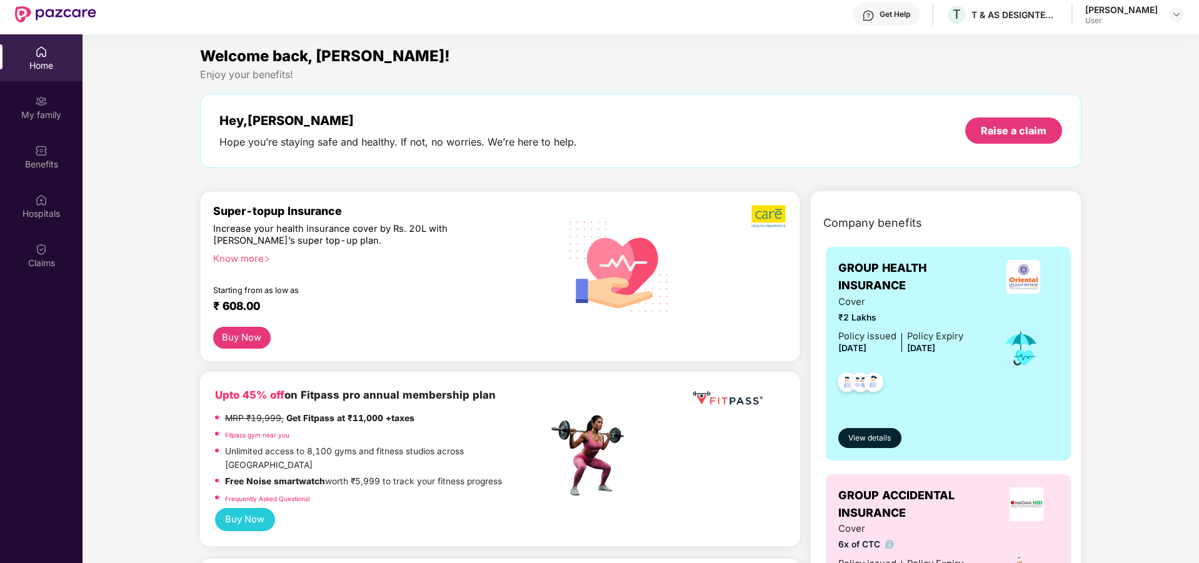
scroll to position [8, 0]
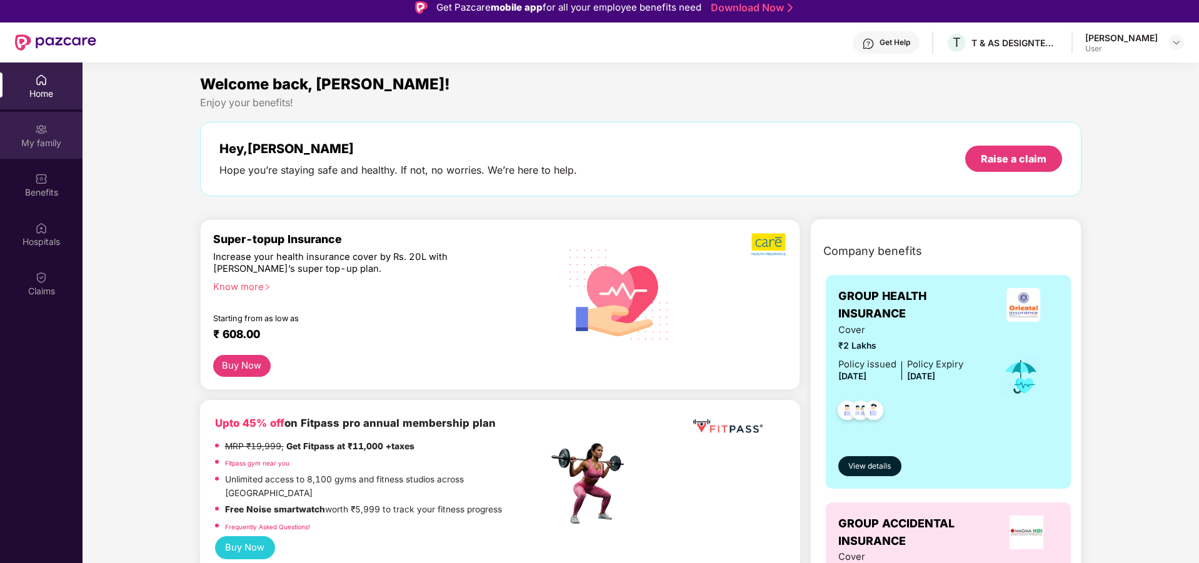
click at [29, 123] on div "My family" at bounding box center [41, 135] width 83 height 47
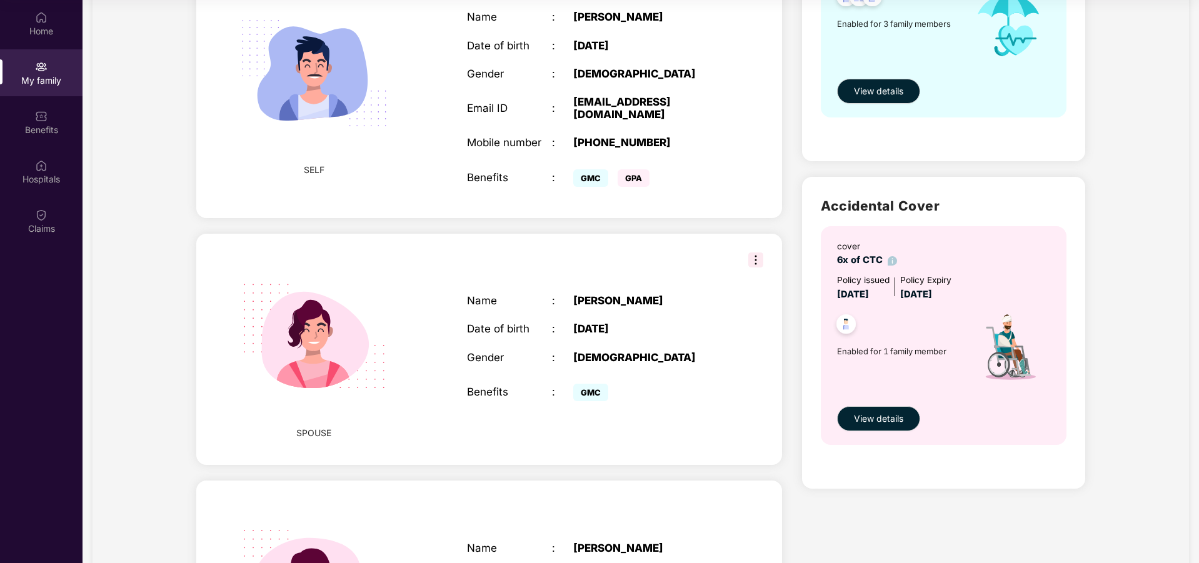
scroll to position [52, 0]
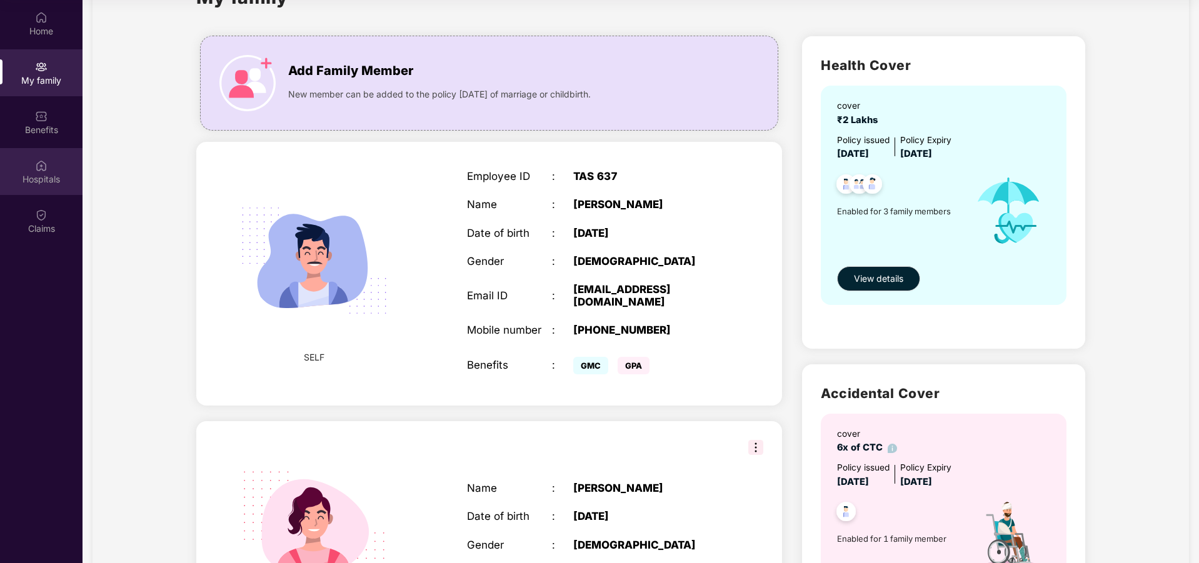
click at [41, 161] on img at bounding box center [41, 165] width 13 height 13
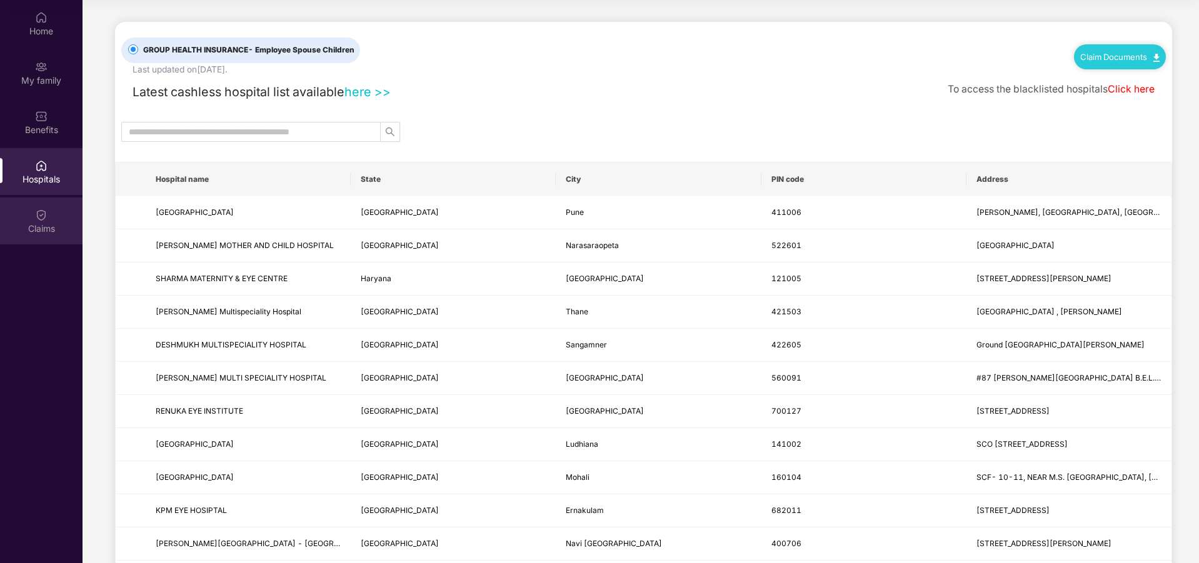
click at [49, 243] on div "Claims" at bounding box center [41, 221] width 83 height 47
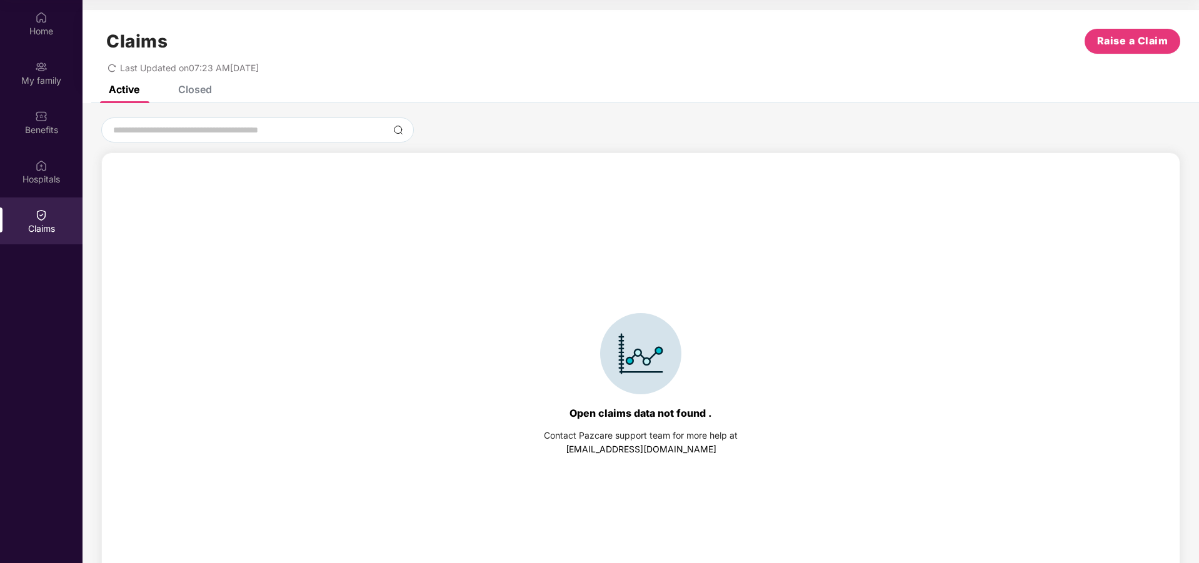
click at [194, 87] on div "Closed" at bounding box center [195, 89] width 34 height 13
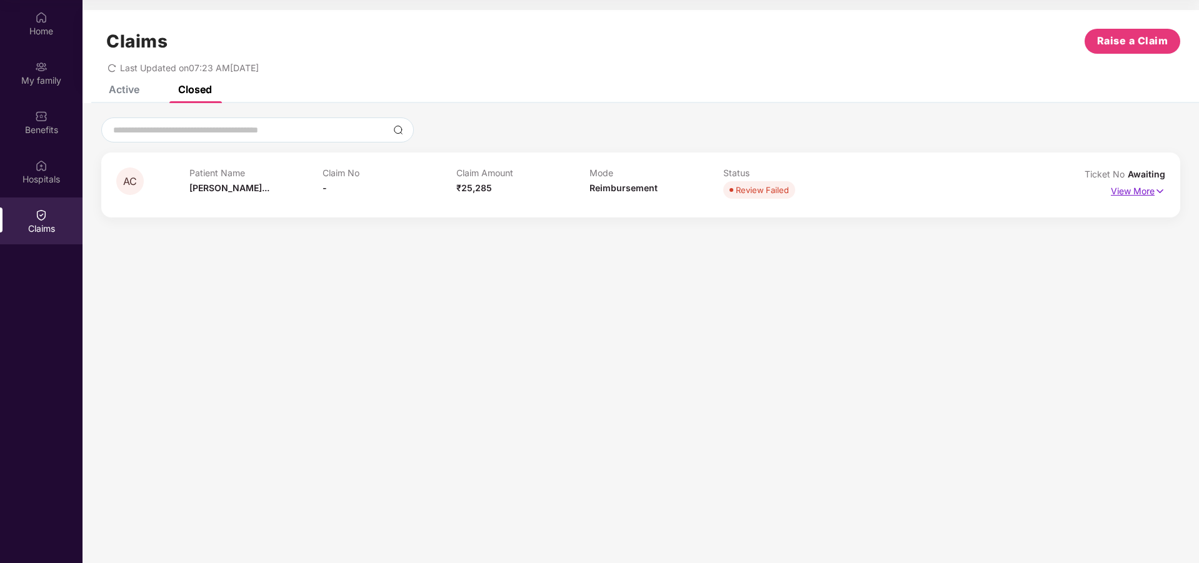
click at [1132, 192] on p "View More" at bounding box center [1138, 189] width 54 height 17
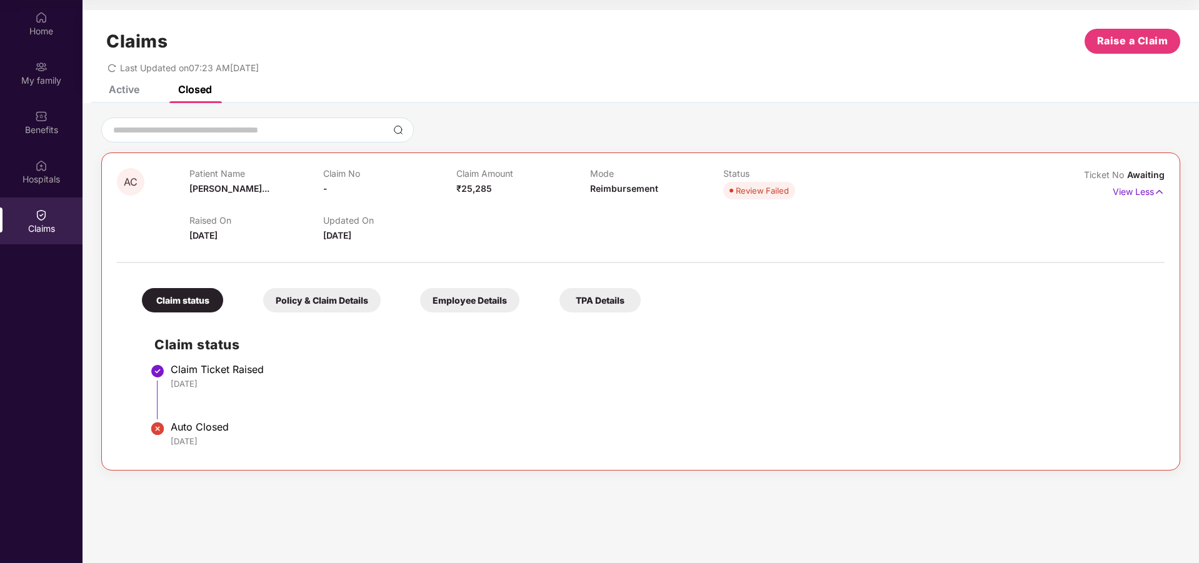
click at [330, 305] on div "Policy & Claim Details" at bounding box center [322, 300] width 118 height 24
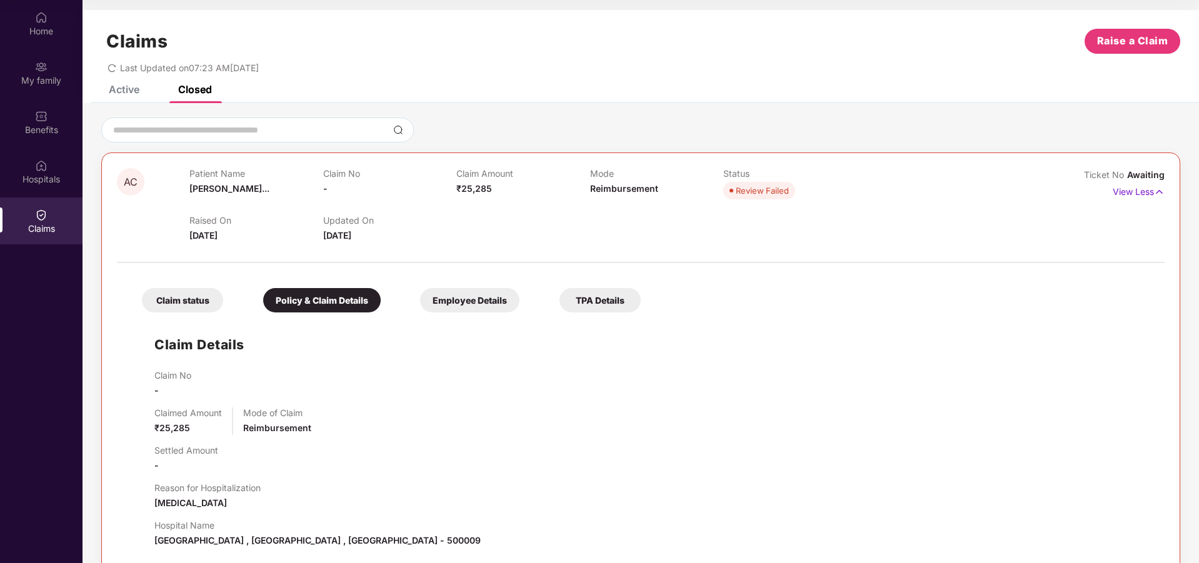
click at [512, 308] on div "Employee Details" at bounding box center [469, 300] width 99 height 24
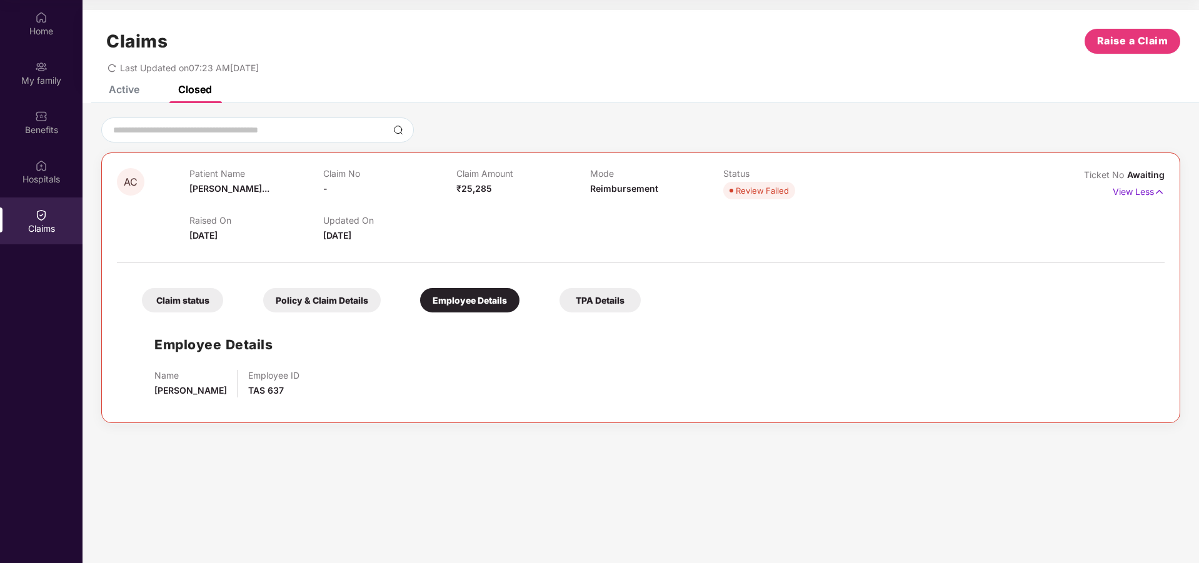
click at [615, 297] on div "TPA Details" at bounding box center [600, 300] width 81 height 24
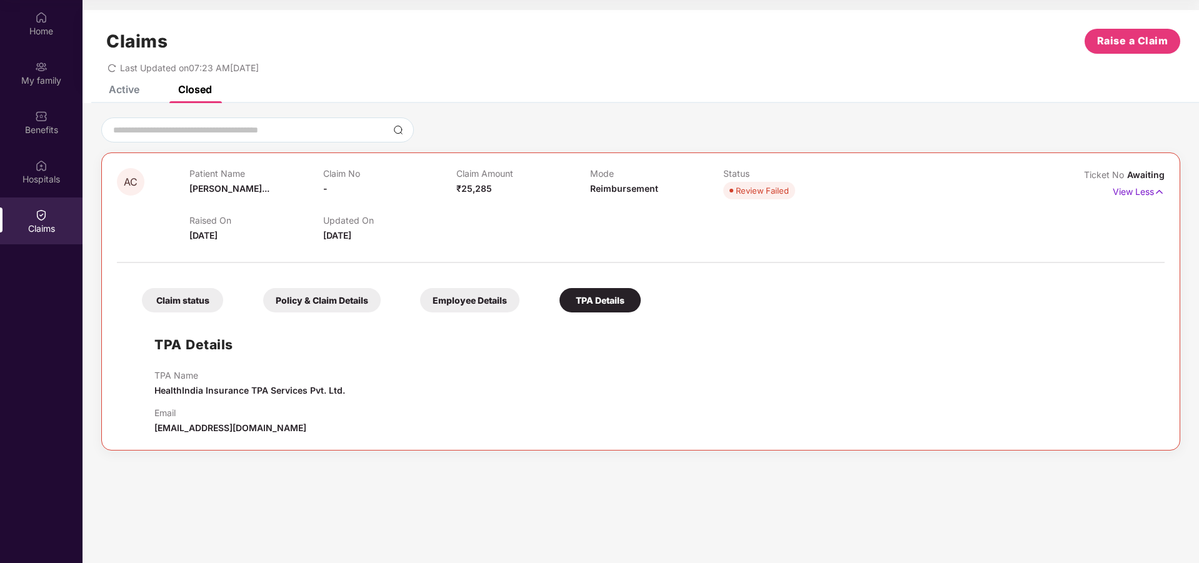
click at [456, 300] on div "Employee Details" at bounding box center [469, 300] width 99 height 24
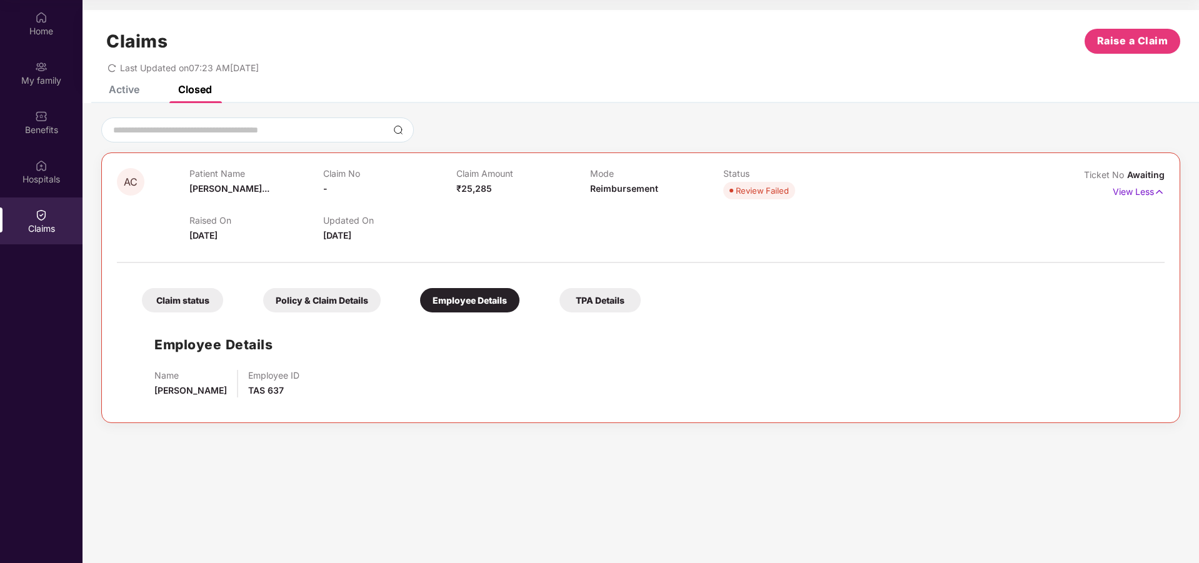
click at [348, 298] on div "Policy & Claim Details" at bounding box center [322, 300] width 118 height 24
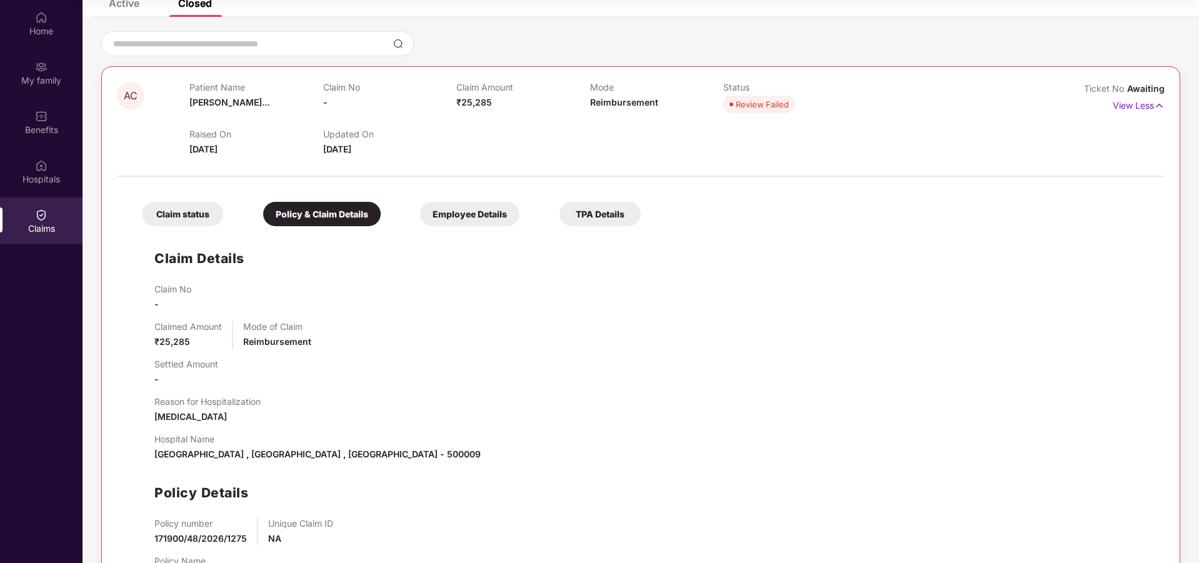
scroll to position [144, 0]
